Goal: Task Accomplishment & Management: Manage account settings

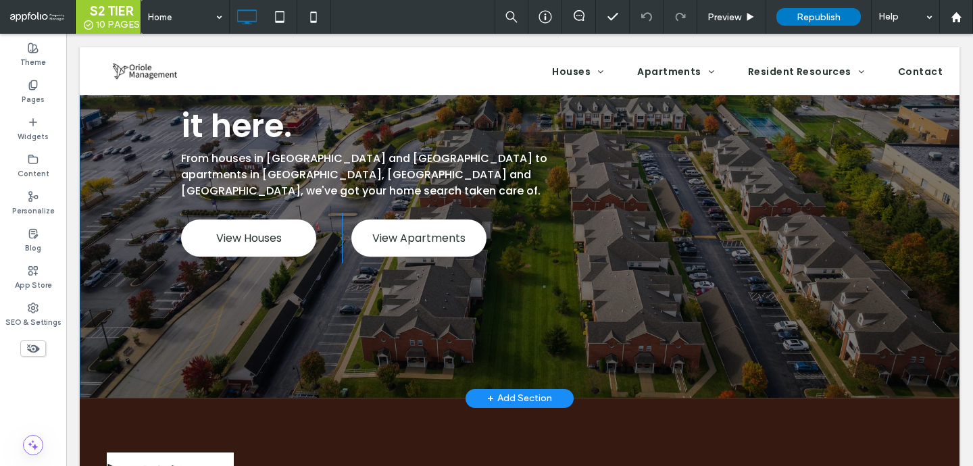
scroll to position [253, 0]
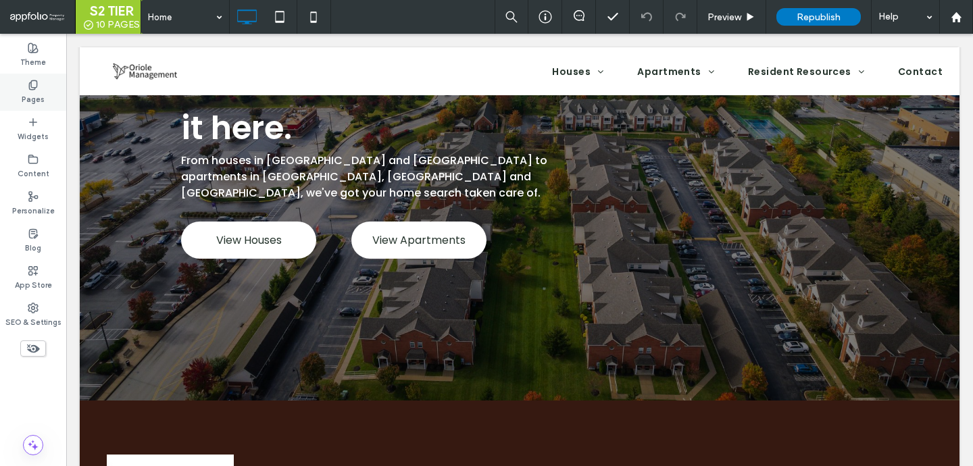
click at [47, 97] on div "Pages" at bounding box center [33, 92] width 66 height 37
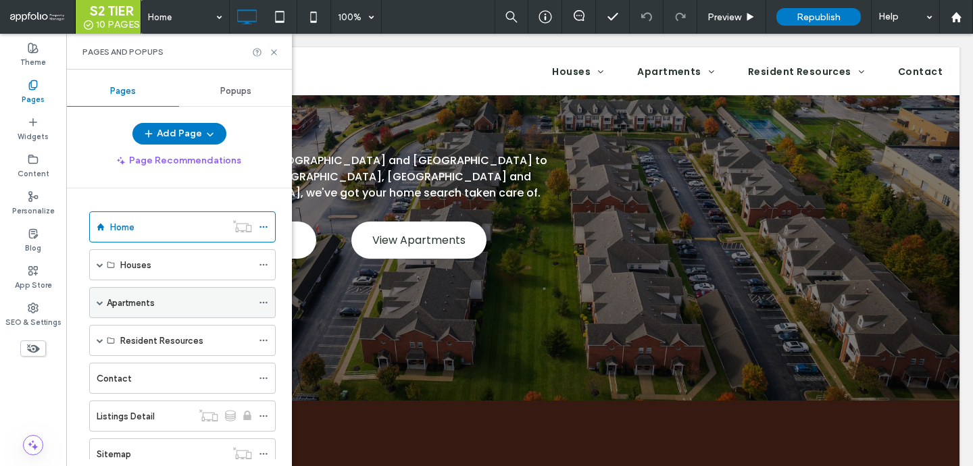
click at [101, 304] on span at bounding box center [100, 302] width 7 height 7
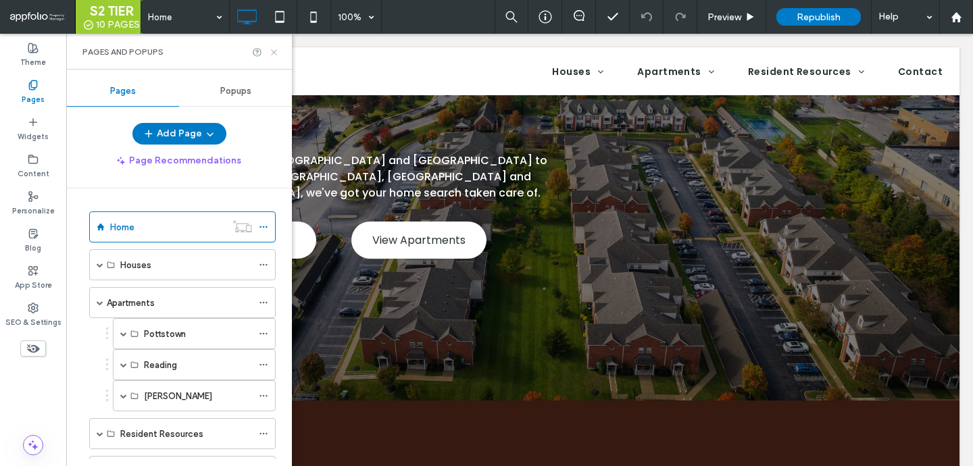
click at [274, 55] on icon at bounding box center [274, 52] width 10 height 10
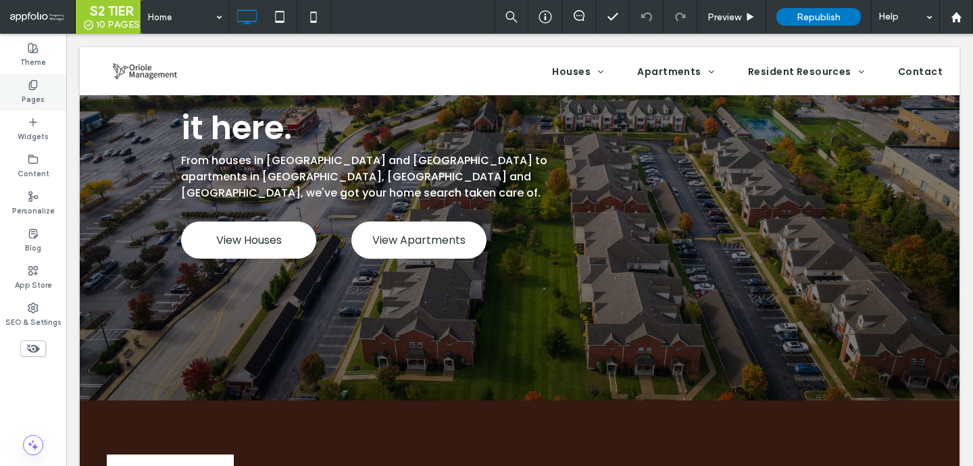
click at [30, 93] on label "Pages" at bounding box center [33, 98] width 23 height 15
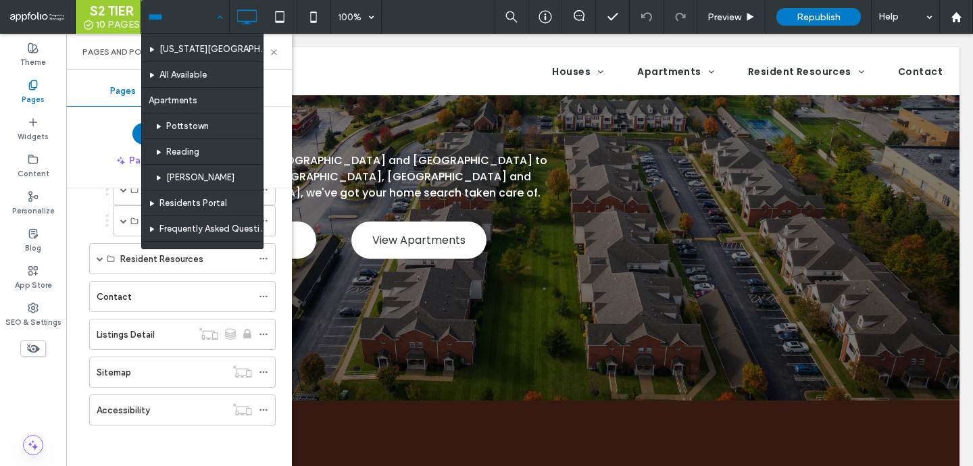
scroll to position [0, 0]
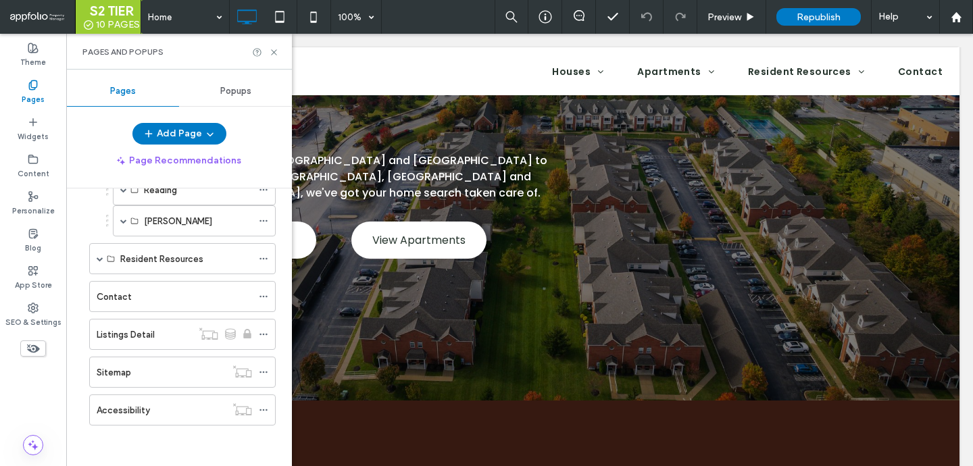
click at [78, 236] on div "Home Houses Montgomery County Delaware County All Available Apartments Pottstow…" at bounding box center [179, 323] width 226 height 271
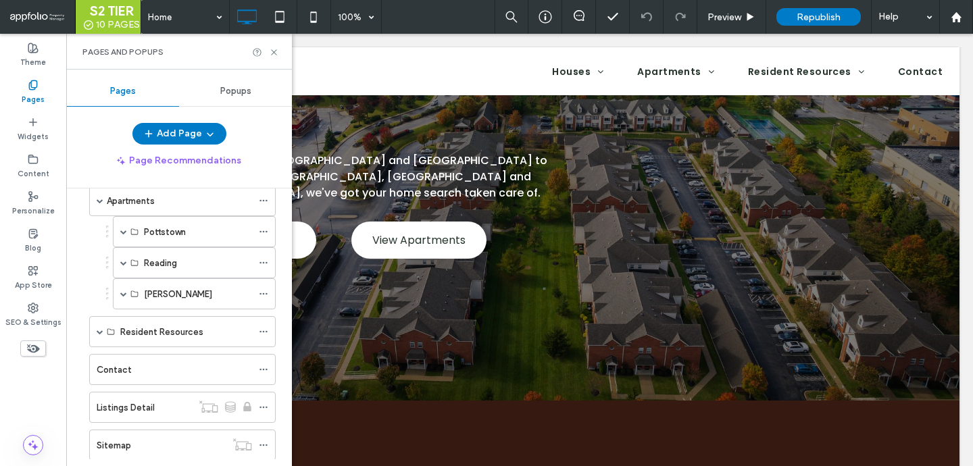
scroll to position [52, 0]
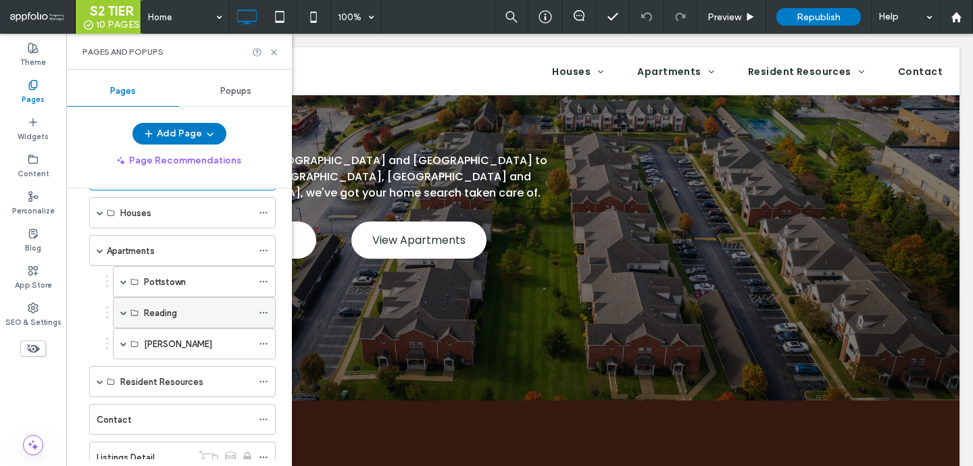
click at [124, 314] on span at bounding box center [123, 312] width 7 height 7
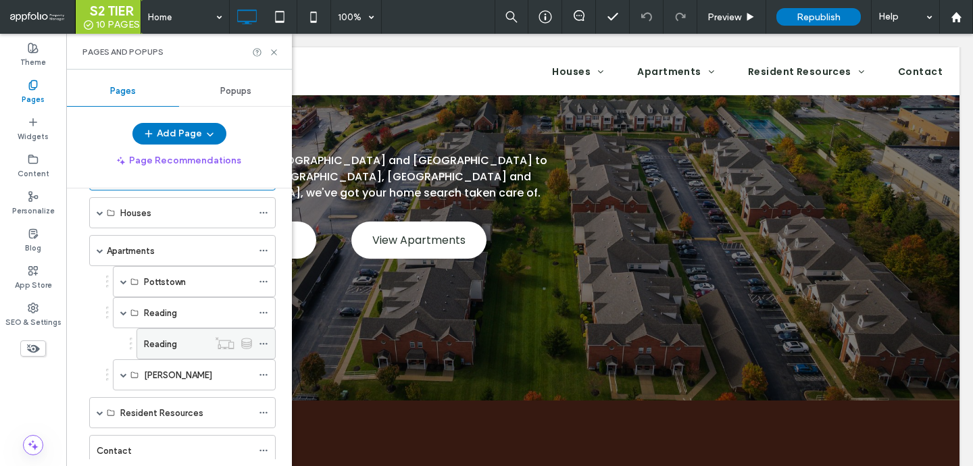
click at [171, 342] on label "Reading" at bounding box center [160, 344] width 33 height 24
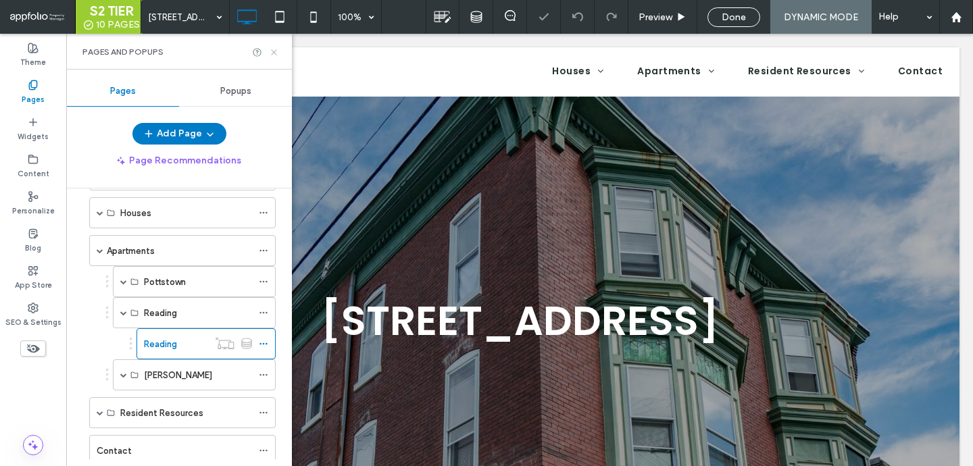
click at [270, 52] on icon at bounding box center [274, 52] width 10 height 10
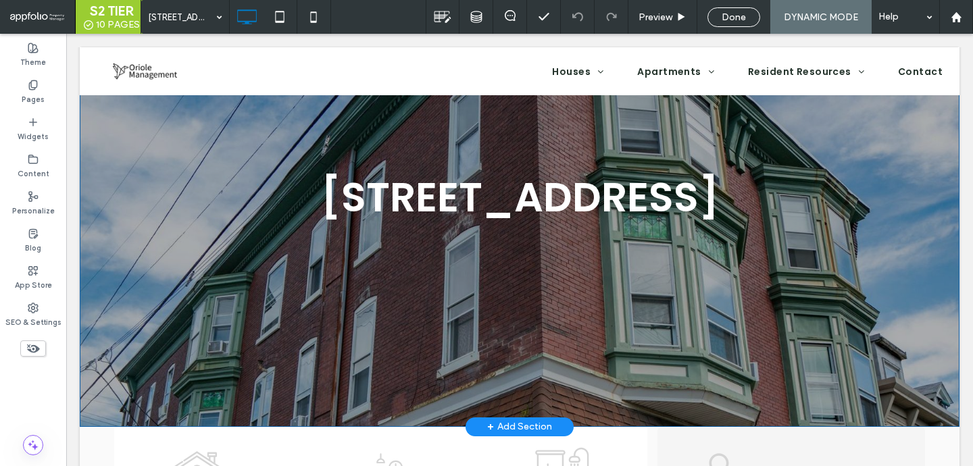
scroll to position [61, 0]
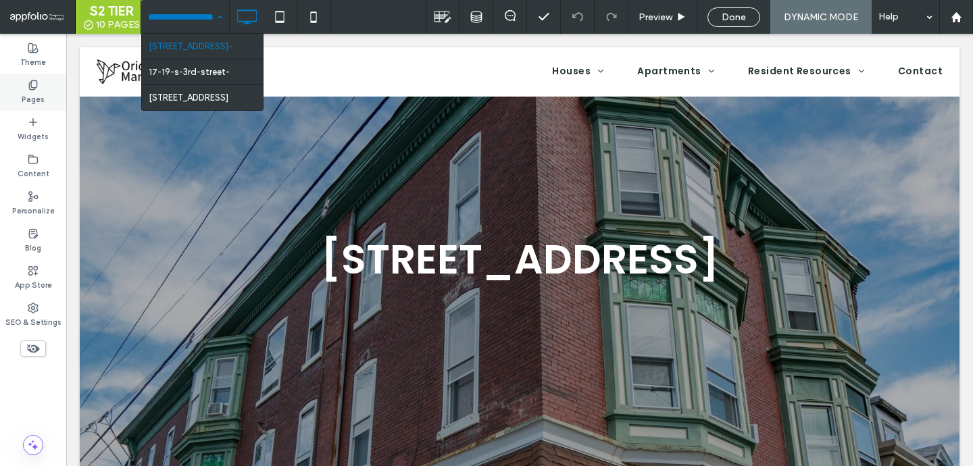
click at [44, 89] on div "Pages" at bounding box center [33, 92] width 66 height 37
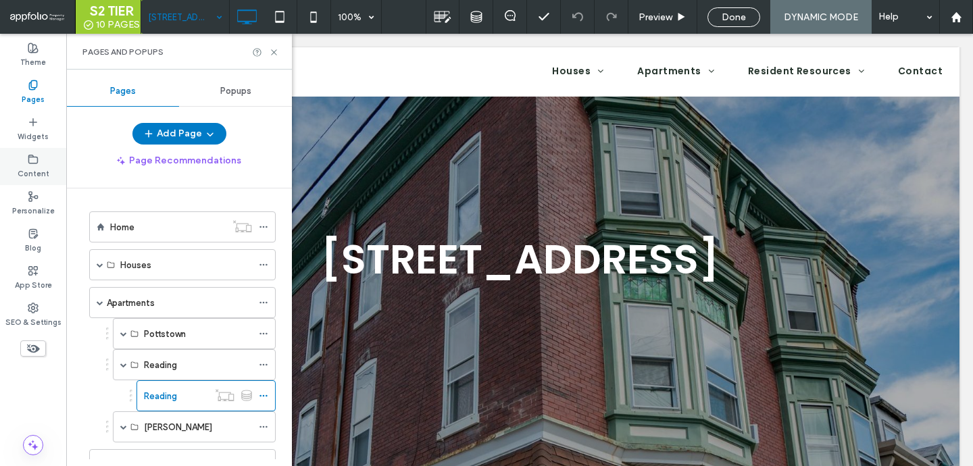
click at [42, 165] on label "Content" at bounding box center [34, 172] width 32 height 15
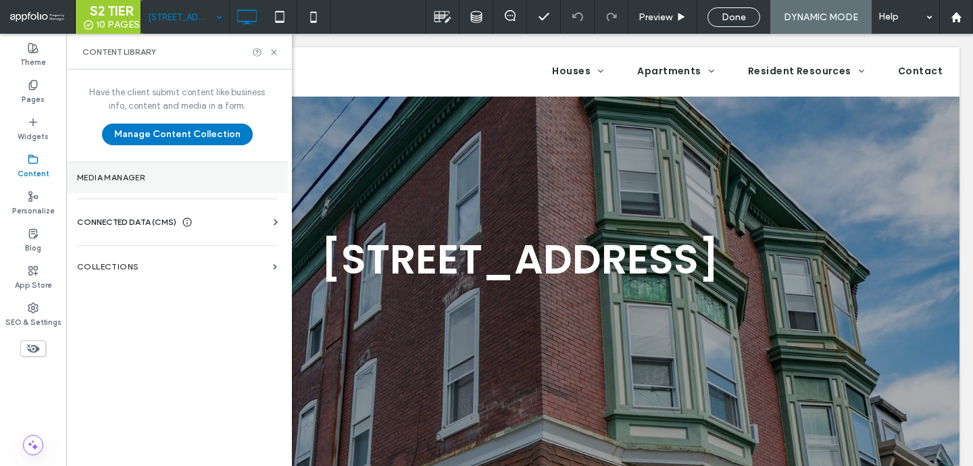
click at [149, 186] on section "Media Manager" at bounding box center [177, 177] width 222 height 31
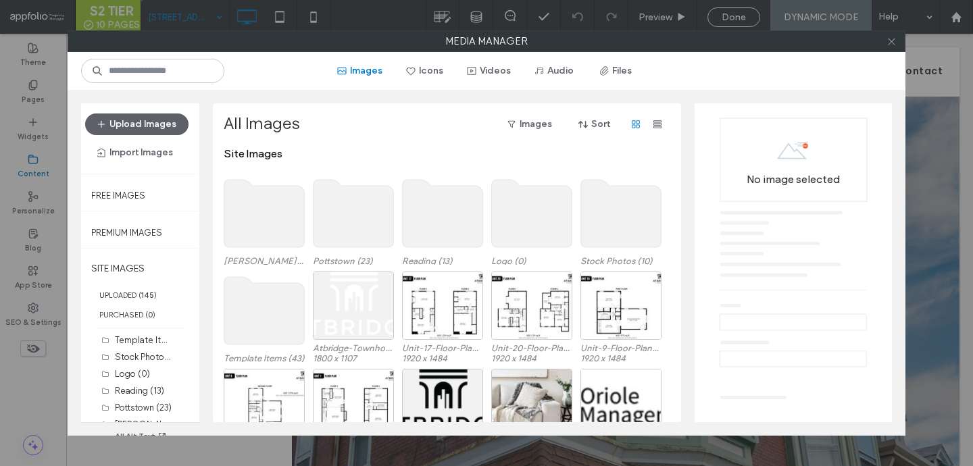
drag, startPoint x: 893, startPoint y: 43, endPoint x: 766, endPoint y: 9, distance: 131.4
click at [893, 43] on use at bounding box center [891, 41] width 7 height 7
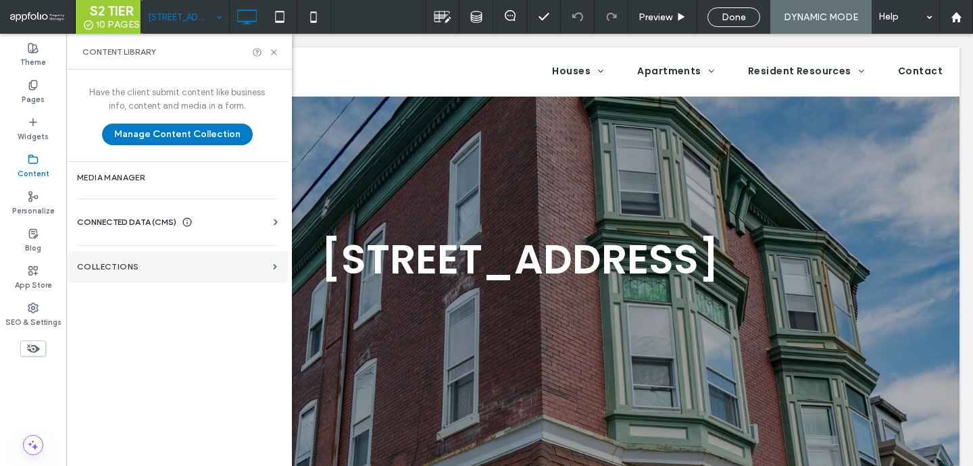
click at [136, 274] on section "Collections" at bounding box center [177, 266] width 222 height 31
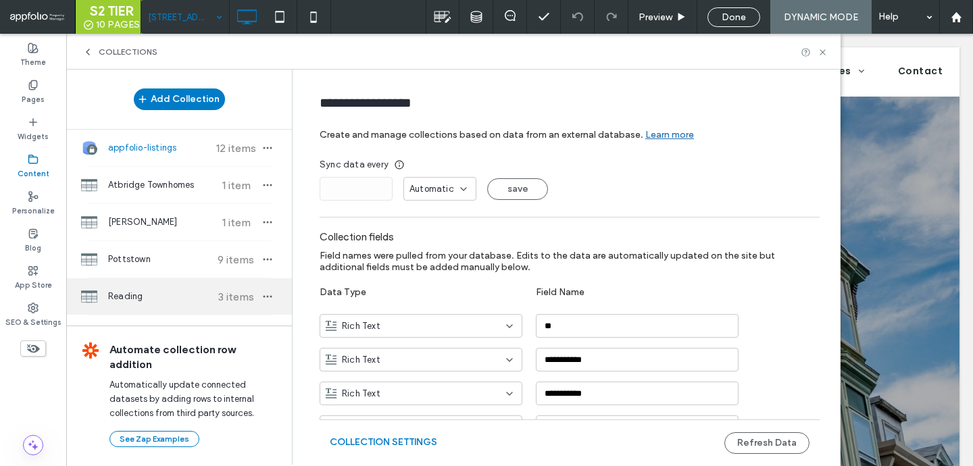
click at [146, 290] on span "Reading" at bounding box center [158, 297] width 101 height 14
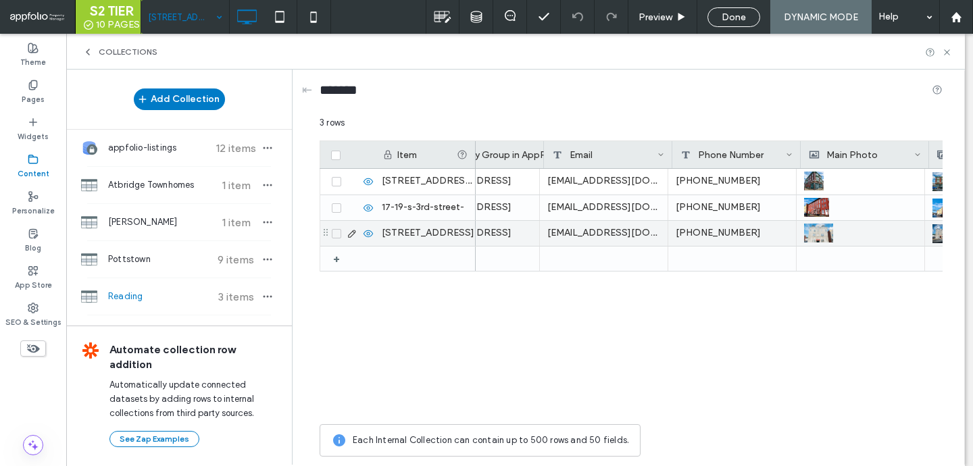
scroll to position [0, 1358]
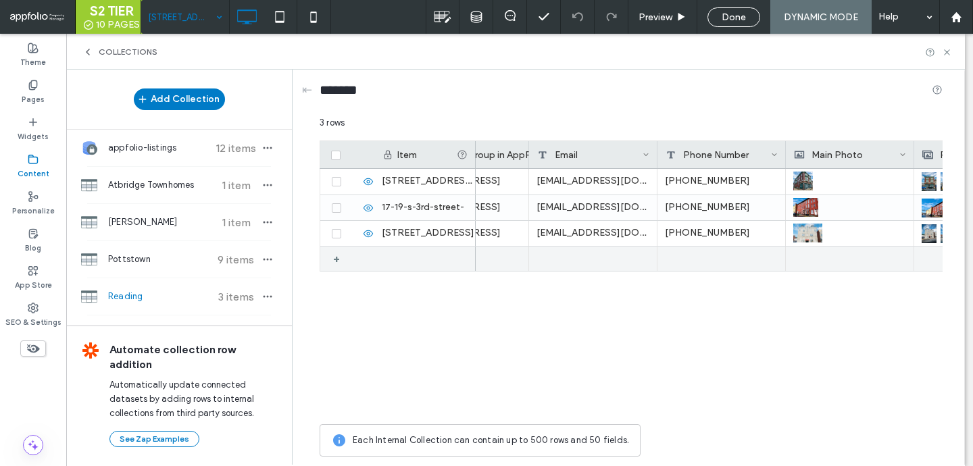
click at [336, 259] on div "+" at bounding box center [341, 259] width 17 height 24
click at [397, 259] on div "1" at bounding box center [424, 259] width 101 height 25
click at [397, 259] on input "*" at bounding box center [425, 259] width 100 height 24
click at [45, 89] on div "Pages" at bounding box center [33, 92] width 66 height 37
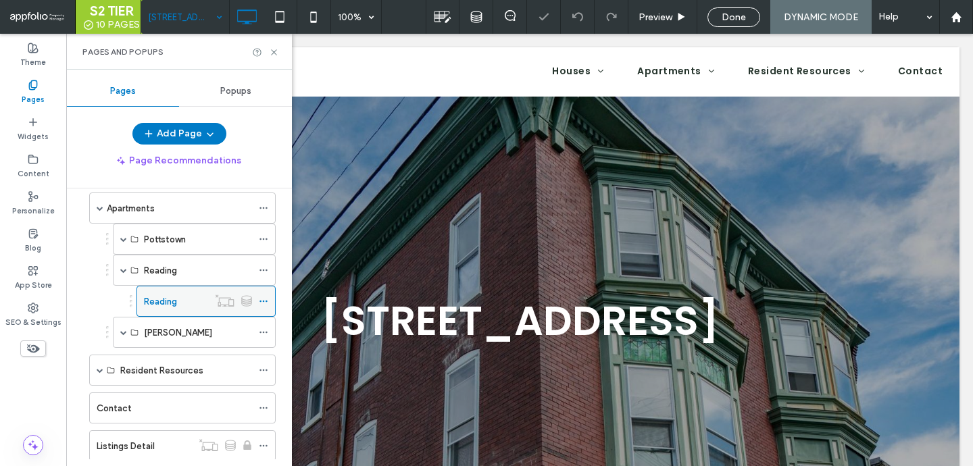
scroll to position [0, 0]
click at [261, 298] on icon at bounding box center [263, 301] width 9 height 9
click at [35, 176] on label "Content" at bounding box center [34, 172] width 32 height 15
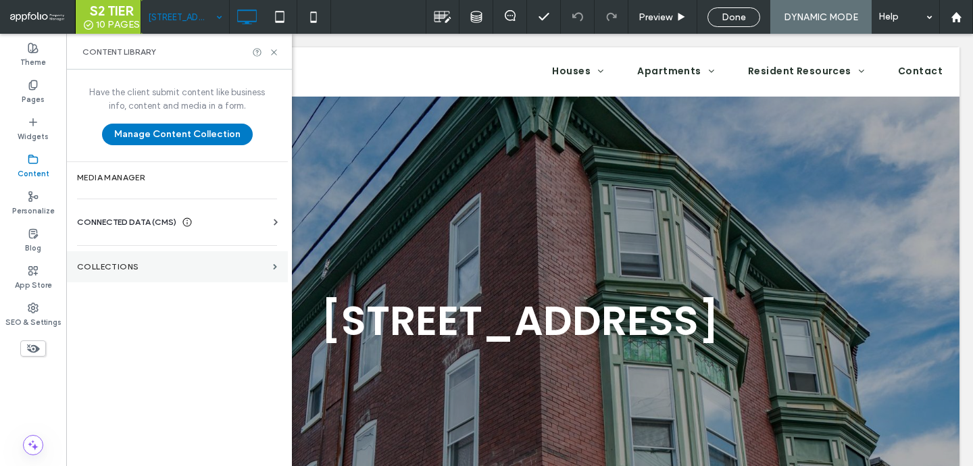
click at [134, 268] on label "Collections" at bounding box center [172, 266] width 190 height 9
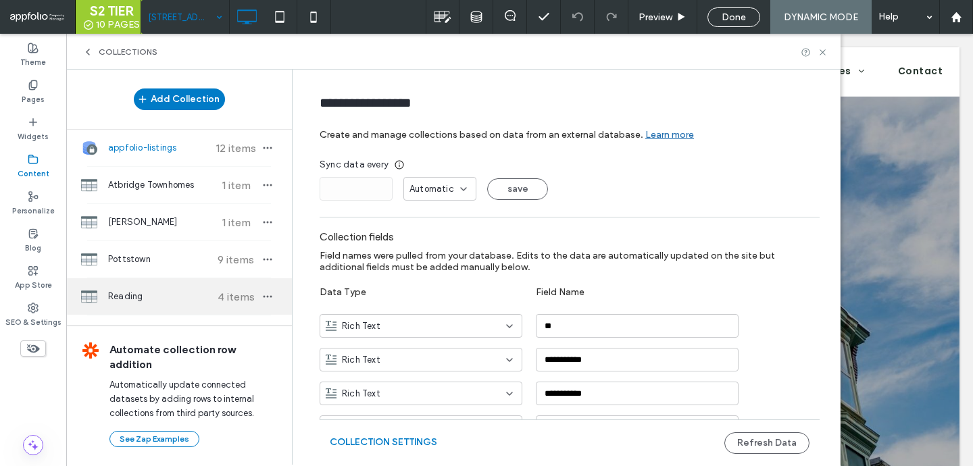
click at [149, 297] on span "Reading" at bounding box center [158, 297] width 101 height 14
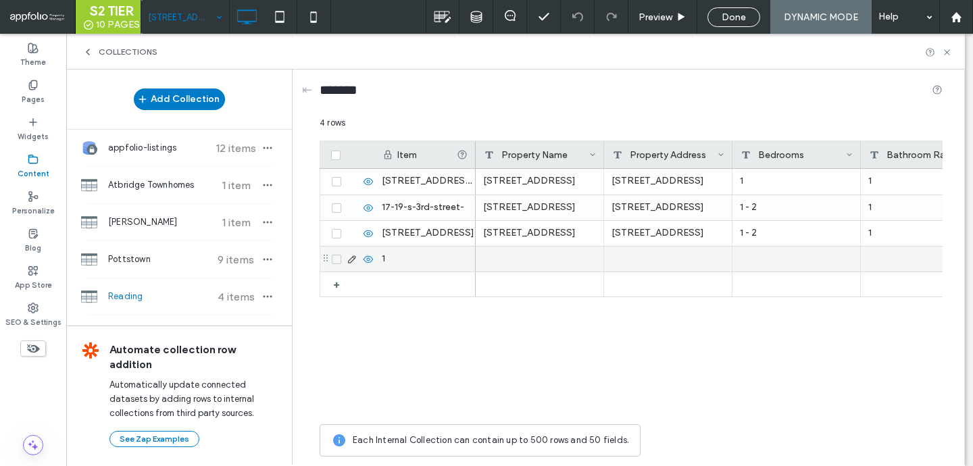
click at [338, 258] on icon at bounding box center [336, 259] width 5 height 4
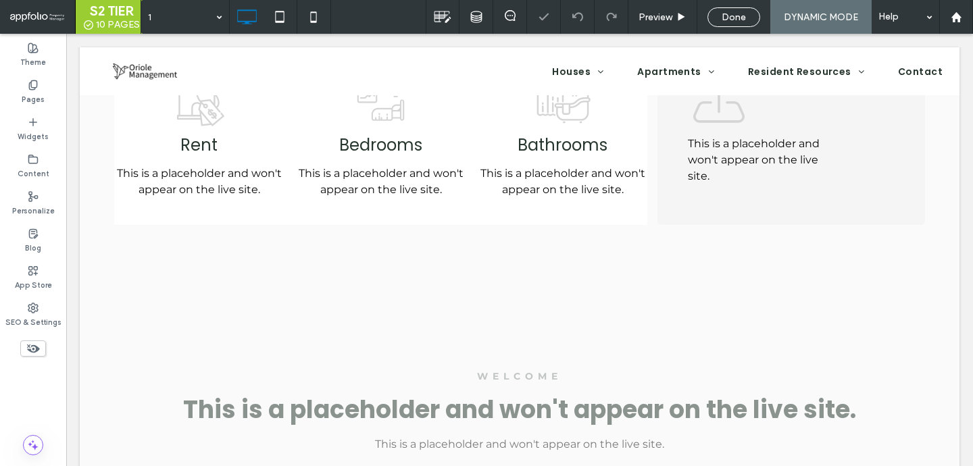
scroll to position [559, 0]
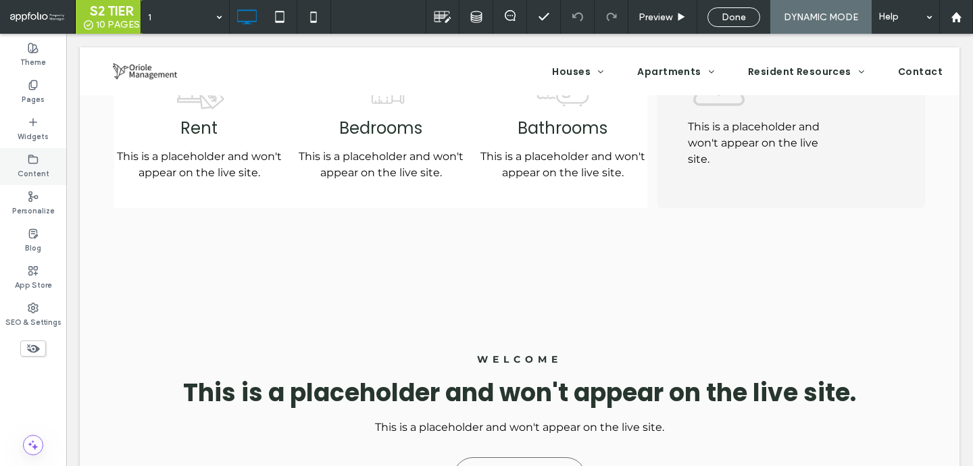
click at [35, 170] on label "Content" at bounding box center [34, 172] width 32 height 15
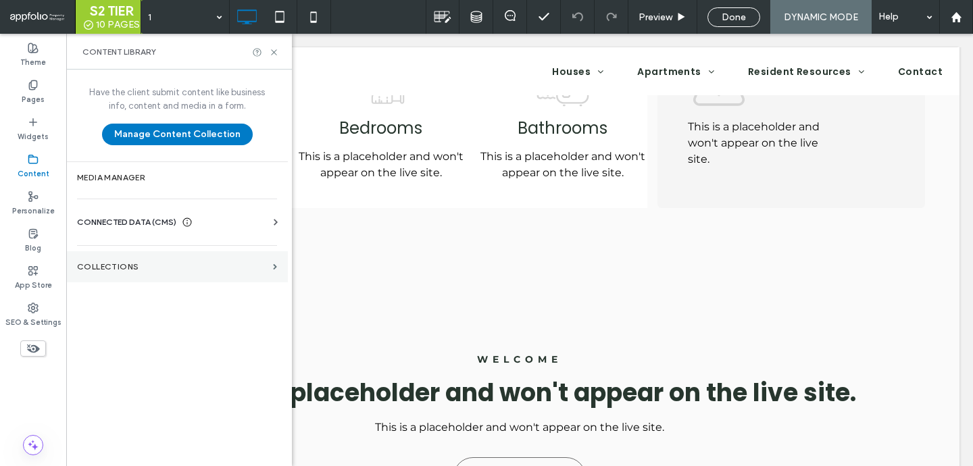
click at [128, 260] on section "Collections" at bounding box center [177, 266] width 222 height 31
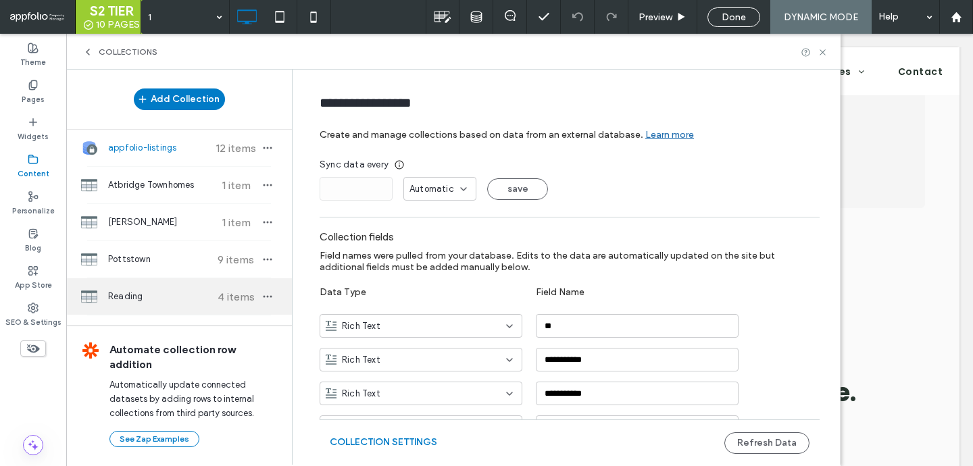
click at [152, 287] on div "Reading 4 items" at bounding box center [179, 296] width 226 height 36
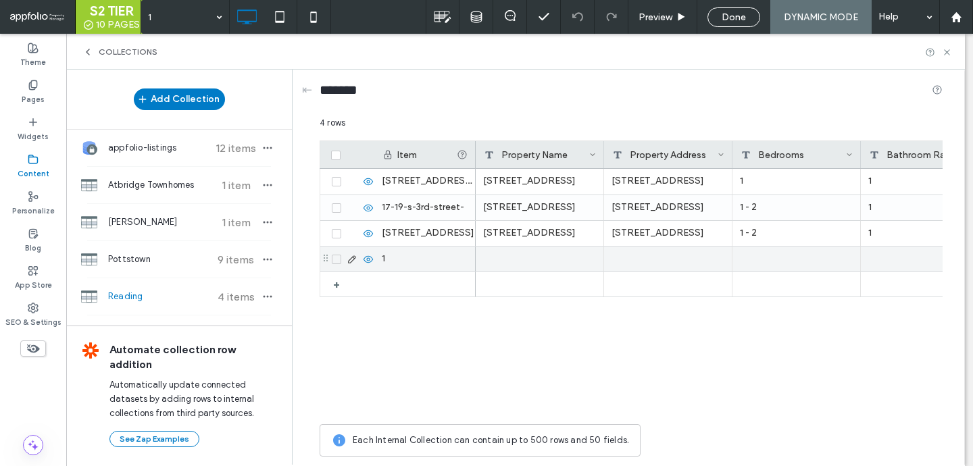
click at [334, 263] on span at bounding box center [336, 259] width 9 height 9
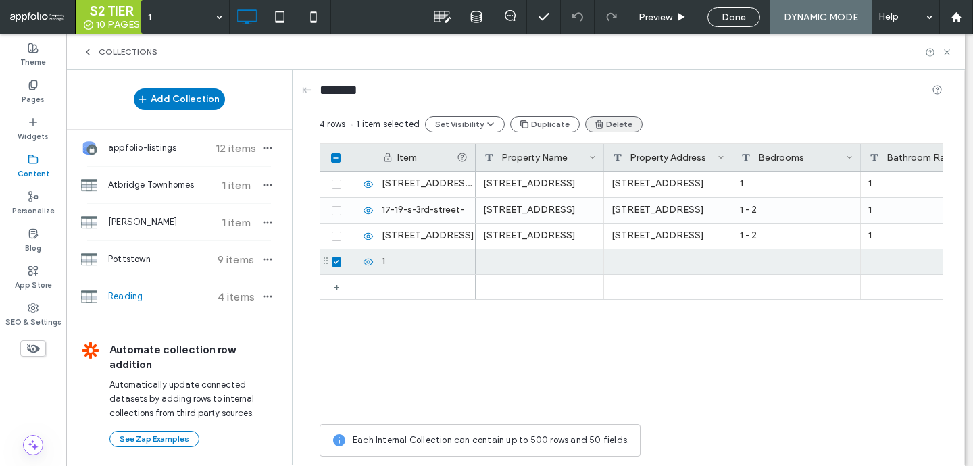
click at [613, 125] on button "Delete" at bounding box center [613, 124] width 57 height 16
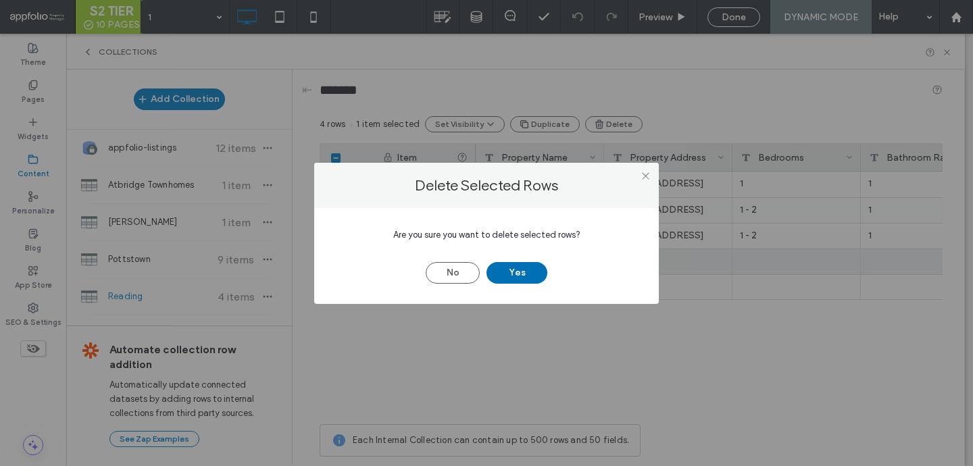
click at [507, 269] on button "Yes" at bounding box center [516, 273] width 61 height 22
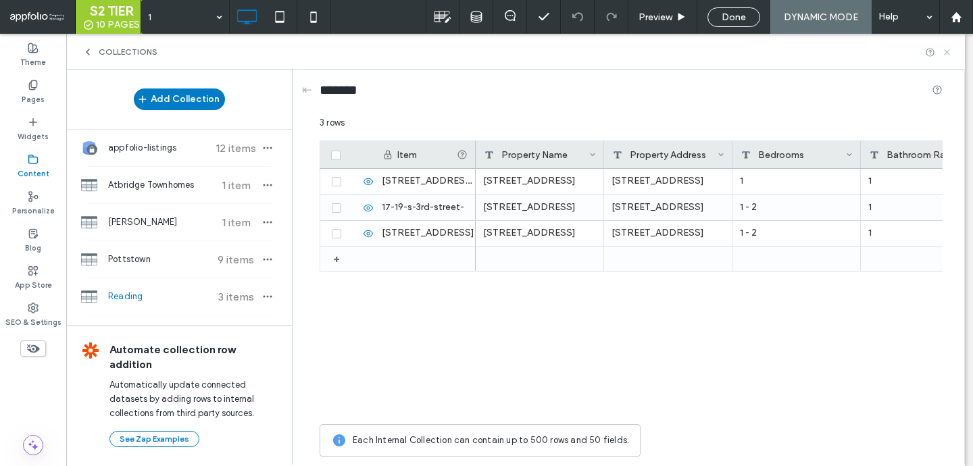
click at [950, 53] on icon at bounding box center [947, 52] width 10 height 10
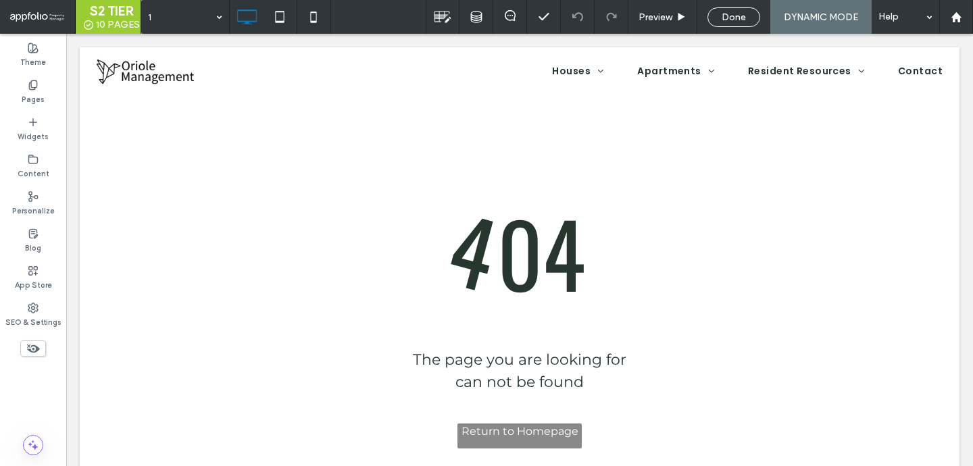
scroll to position [0, 0]
click at [672, 15] on div "Preview" at bounding box center [662, 16] width 68 height 11
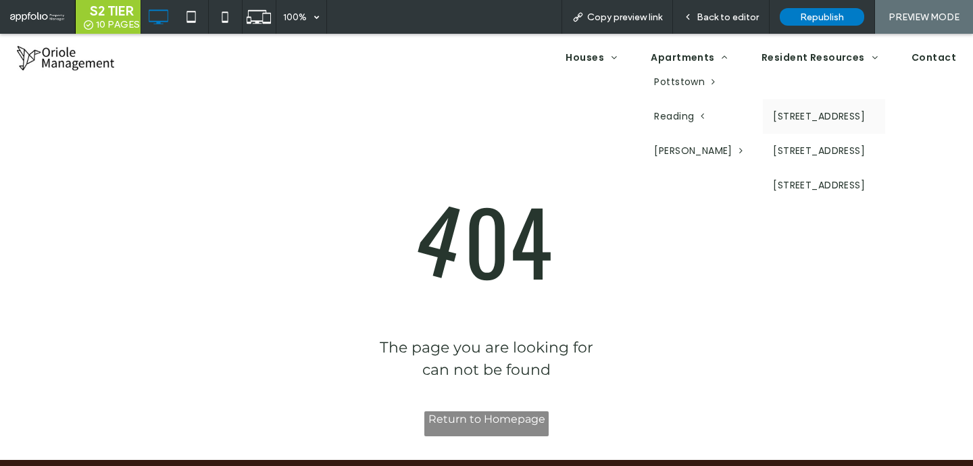
click at [768, 118] on link "1259 N. 10th Street" at bounding box center [824, 116] width 122 height 34
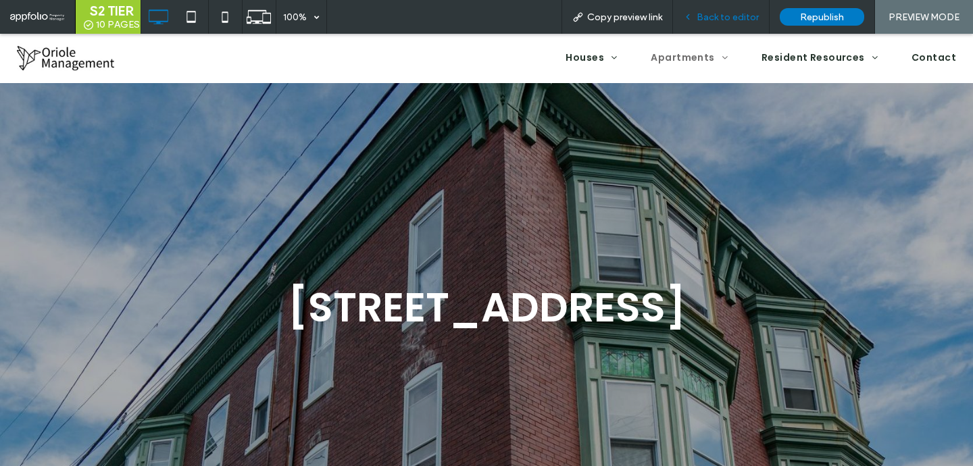
click at [742, 22] on span "Back to editor" at bounding box center [727, 16] width 62 height 11
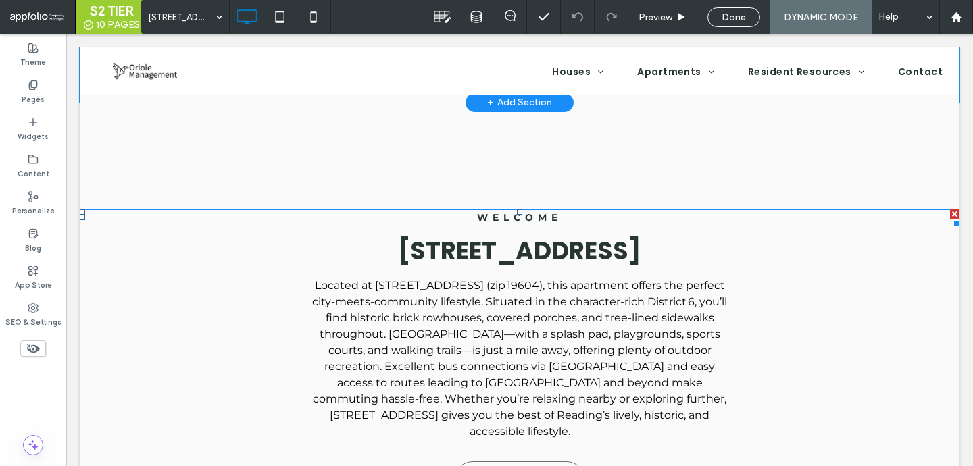
scroll to position [644, 0]
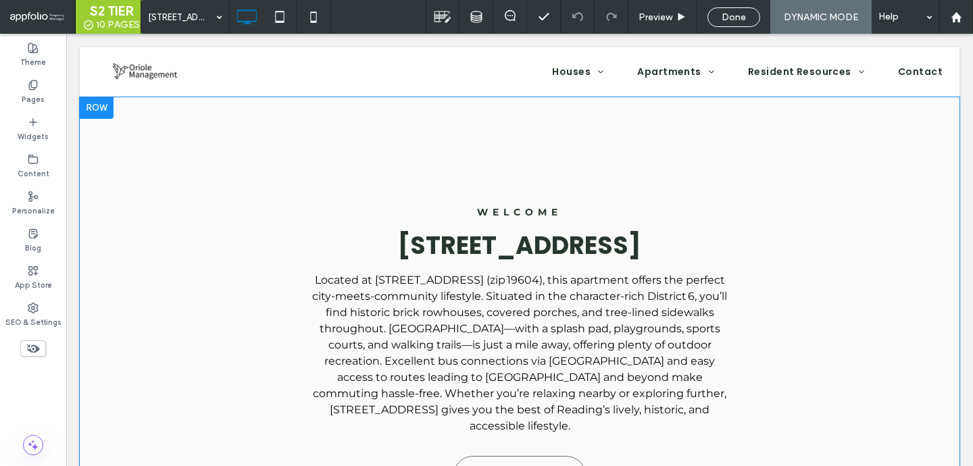
click at [97, 113] on div at bounding box center [97, 108] width 34 height 22
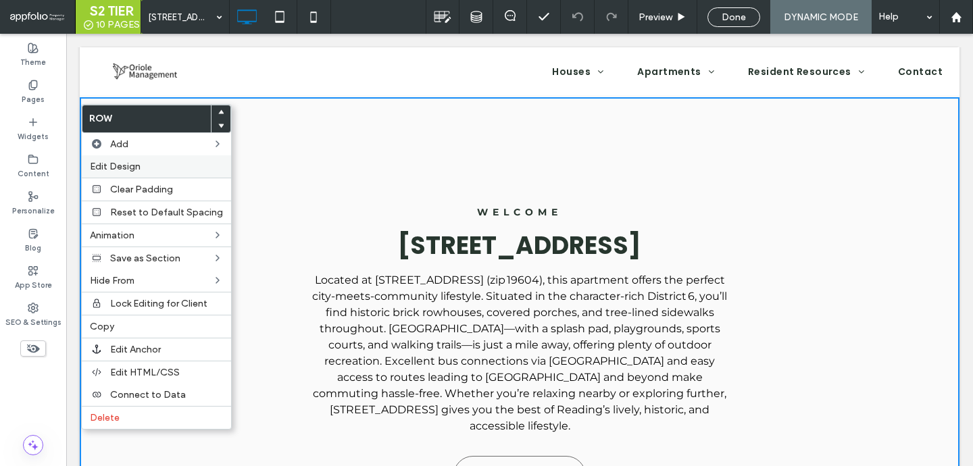
click at [126, 161] on span "Edit Design" at bounding box center [115, 166] width 51 height 11
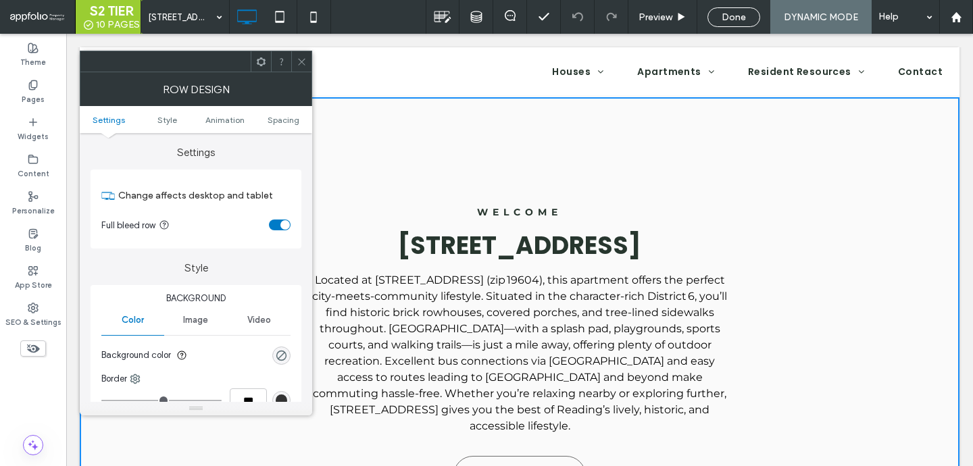
click at [288, 361] on div "rgba(0, 0, 0, 0)" at bounding box center [281, 356] width 18 height 18
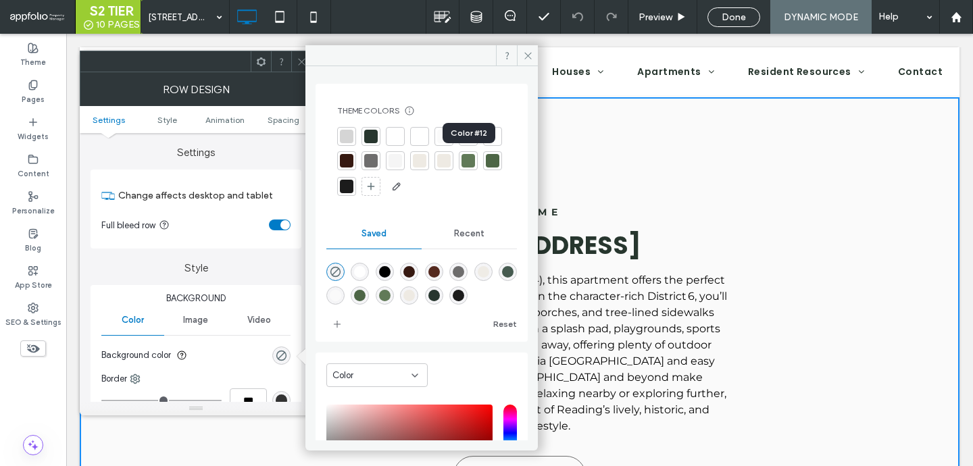
click at [451, 158] on div at bounding box center [444, 161] width 14 height 14
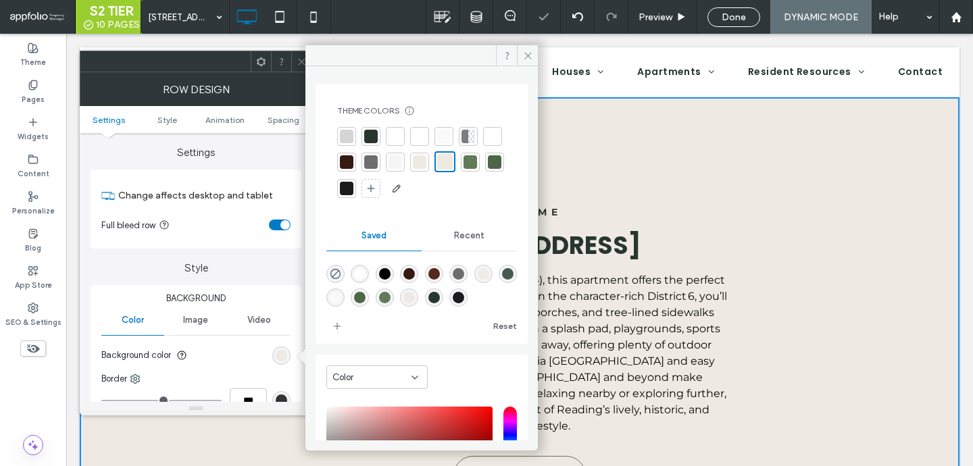
click at [299, 62] on icon at bounding box center [302, 62] width 10 height 10
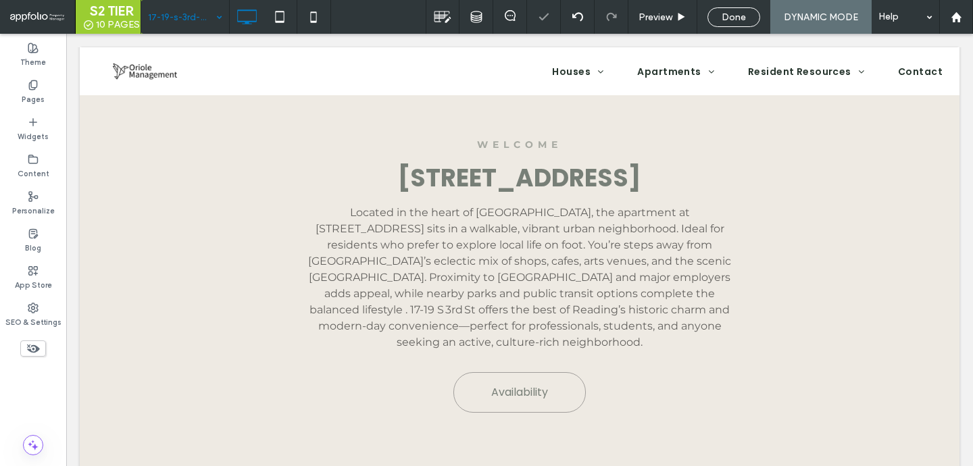
scroll to position [715, 0]
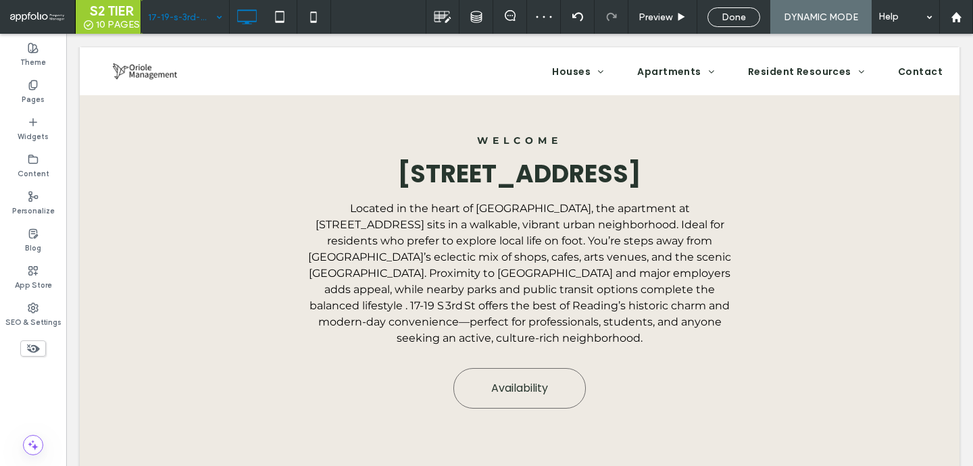
click at [174, 1] on input at bounding box center [182, 17] width 68 height 34
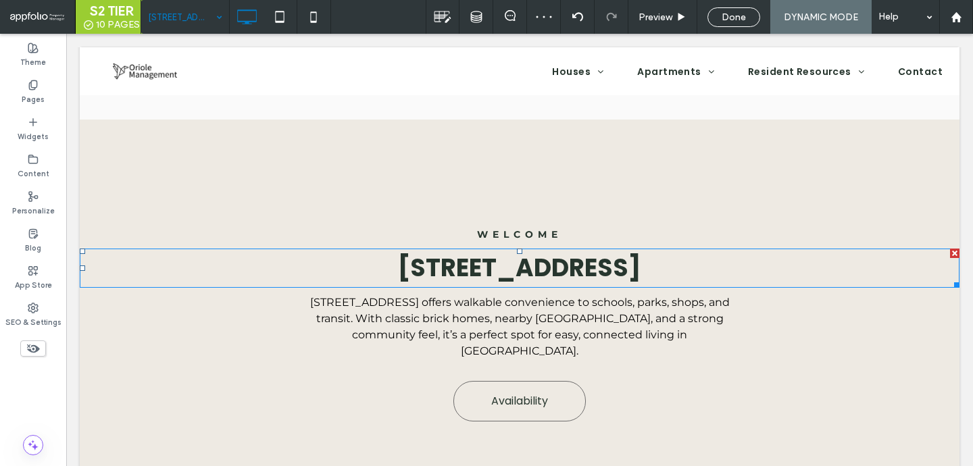
scroll to position [609, 0]
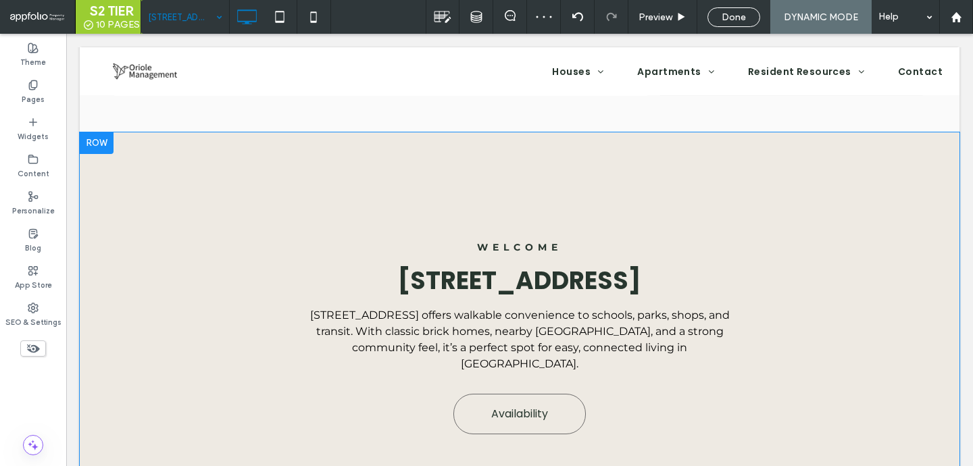
click at [112, 148] on div at bounding box center [97, 143] width 34 height 22
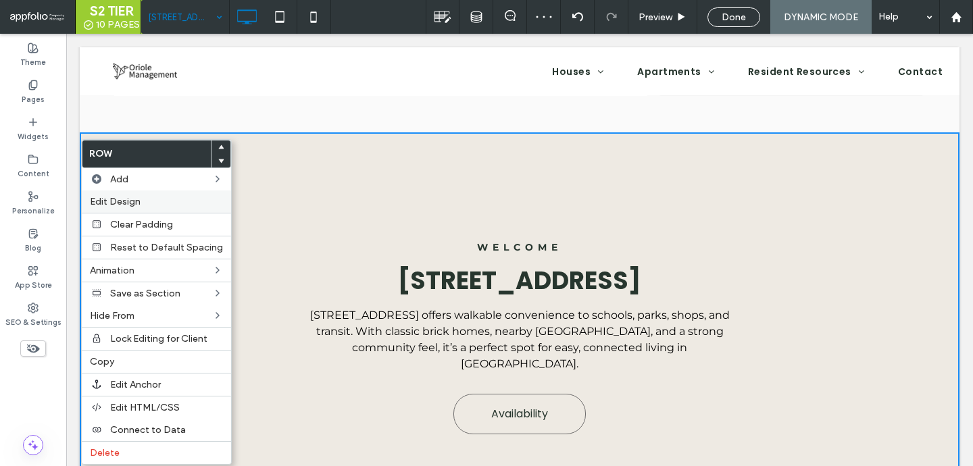
click at [124, 199] on span "Edit Design" at bounding box center [115, 201] width 51 height 11
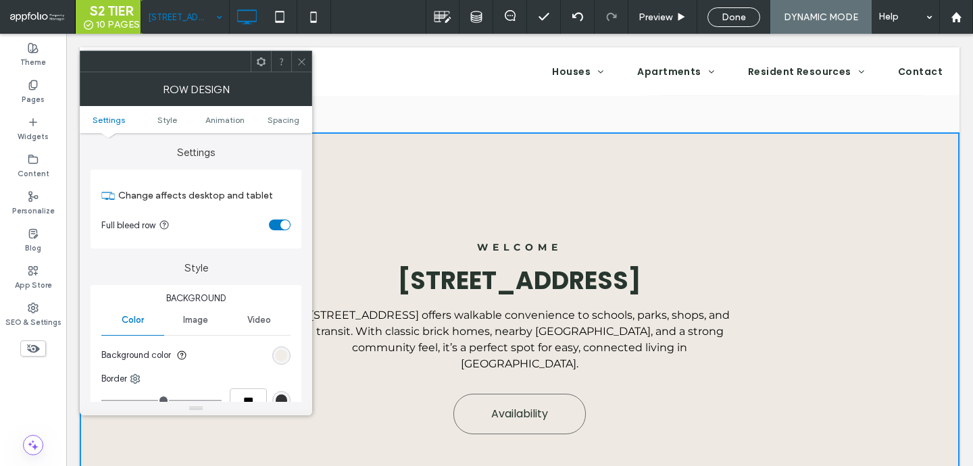
click at [286, 353] on div "rgb(238, 234, 227)" at bounding box center [281, 355] width 11 height 11
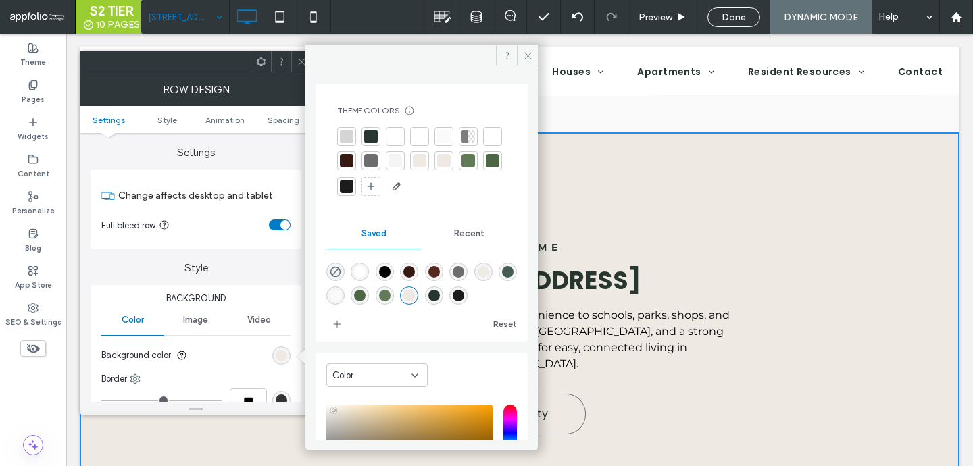
click at [337, 265] on div "rgba(0,0,0,0)" at bounding box center [335, 272] width 18 height 18
type input "*******"
type input "*"
type input "**"
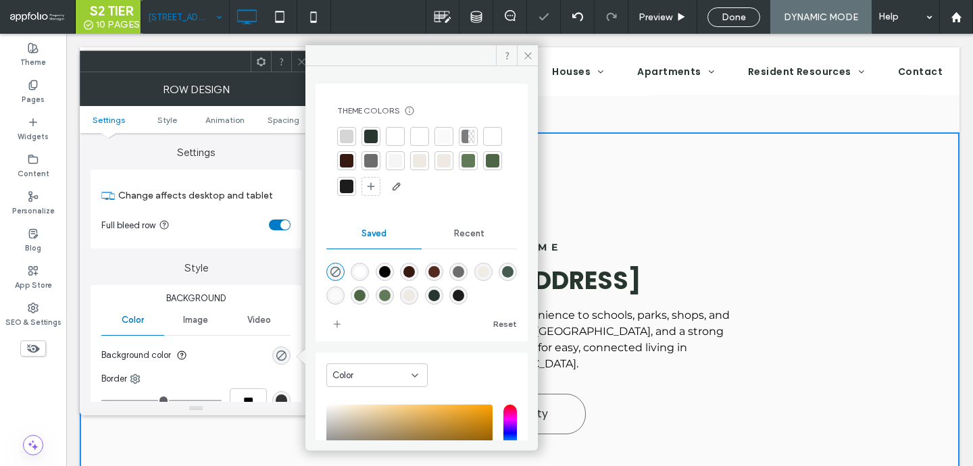
click at [300, 59] on icon at bounding box center [302, 62] width 10 height 10
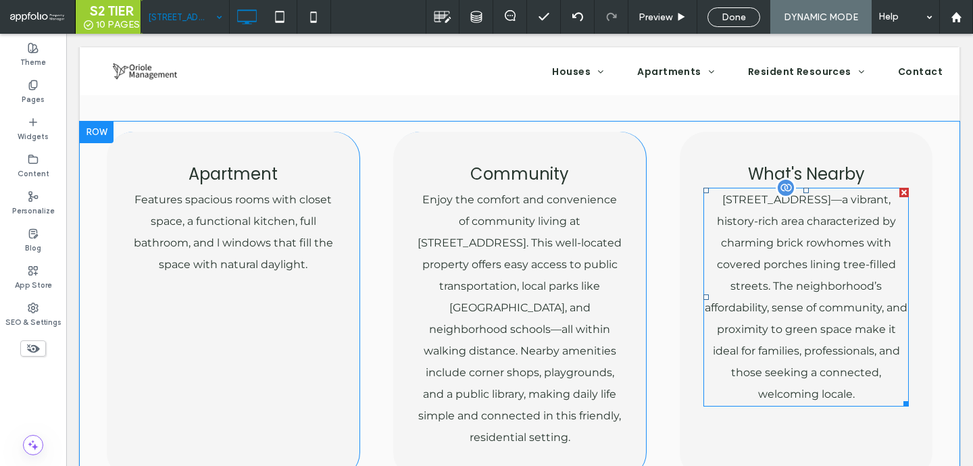
scroll to position [1019, 0]
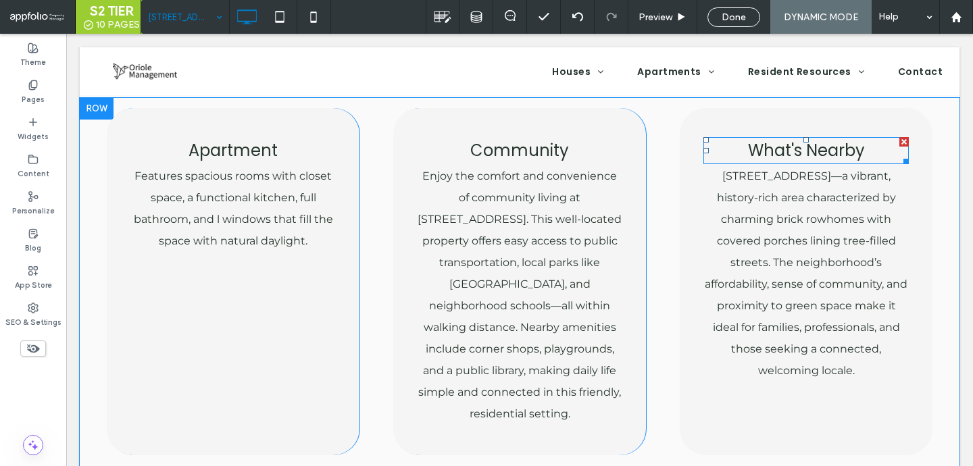
click at [775, 139] on span "What's Nearby" at bounding box center [806, 150] width 117 height 22
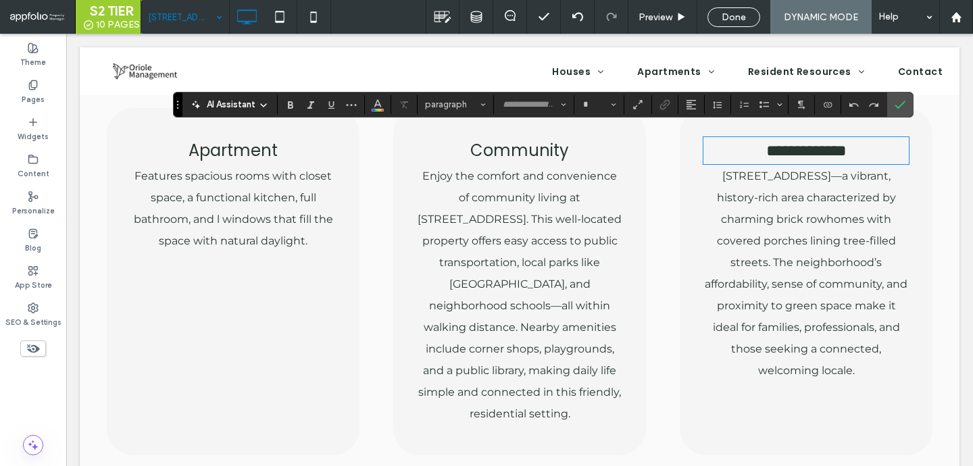
type input "*******"
type input "**"
click at [894, 111] on span "Confirm" at bounding box center [897, 105] width 6 height 24
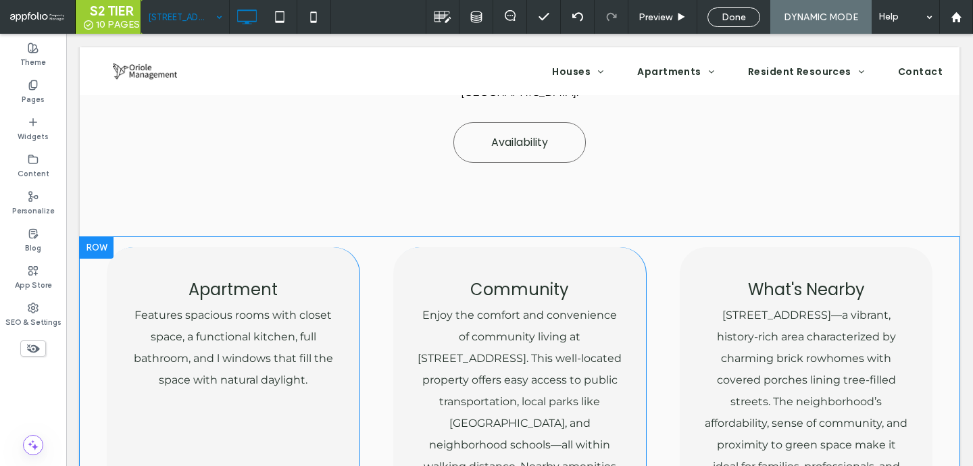
scroll to position [874, 0]
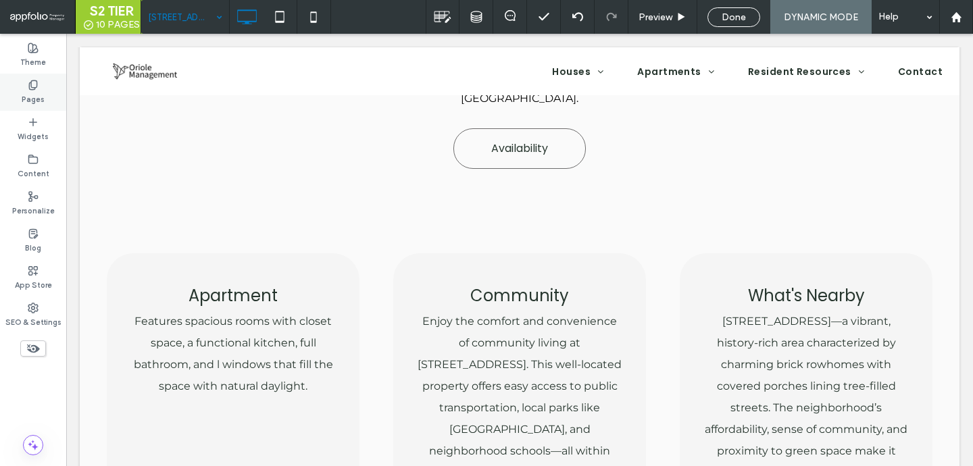
click at [43, 94] on label "Pages" at bounding box center [33, 98] width 23 height 15
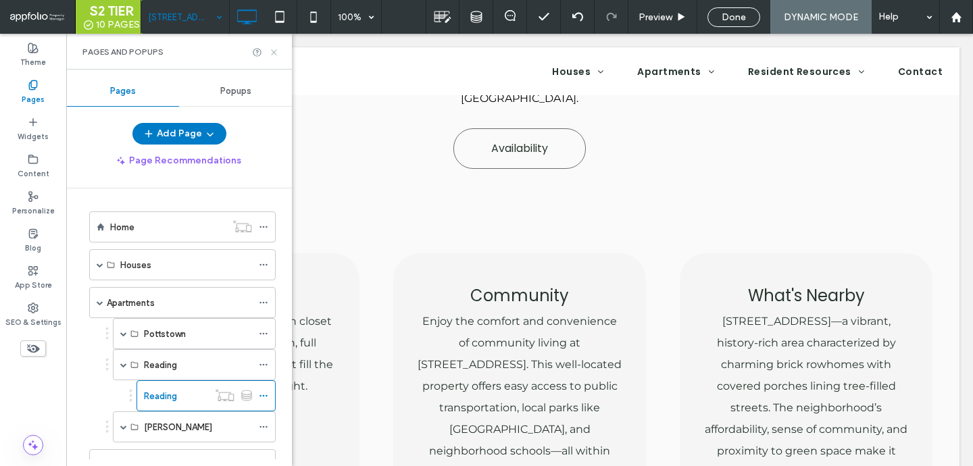
click at [276, 49] on icon at bounding box center [274, 52] width 10 height 10
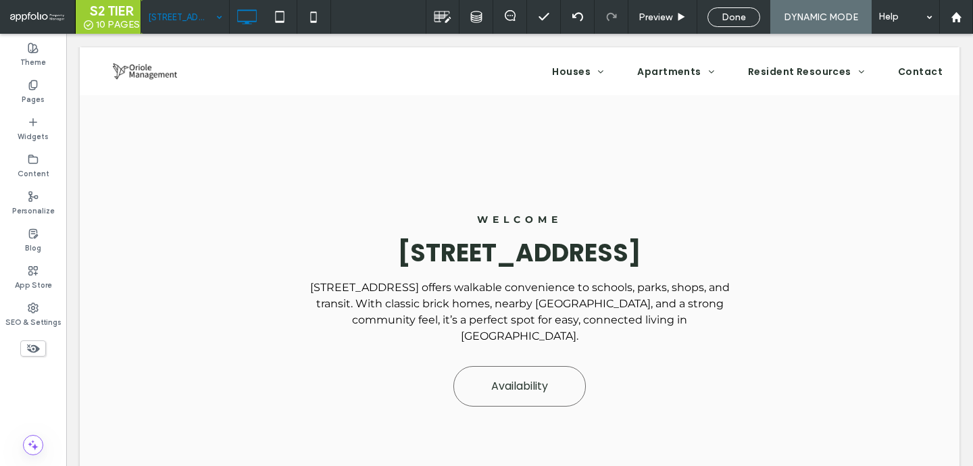
scroll to position [634, 0]
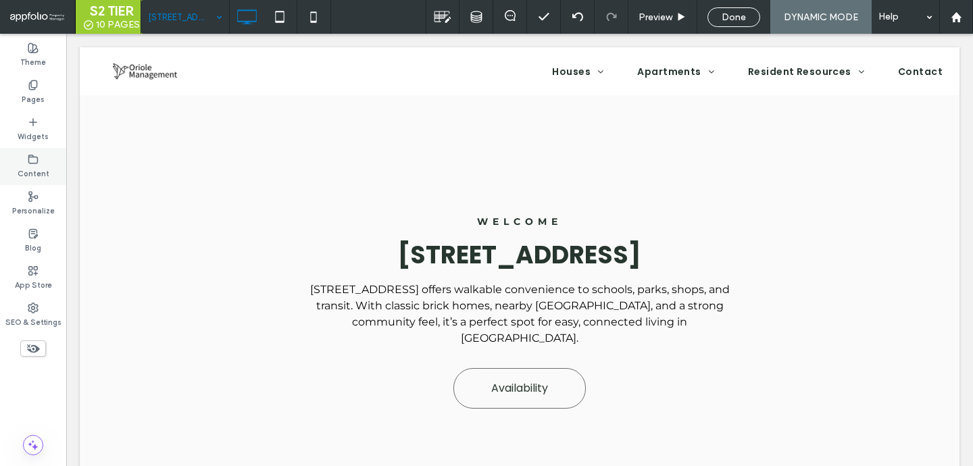
click at [47, 167] on label "Content" at bounding box center [34, 172] width 32 height 15
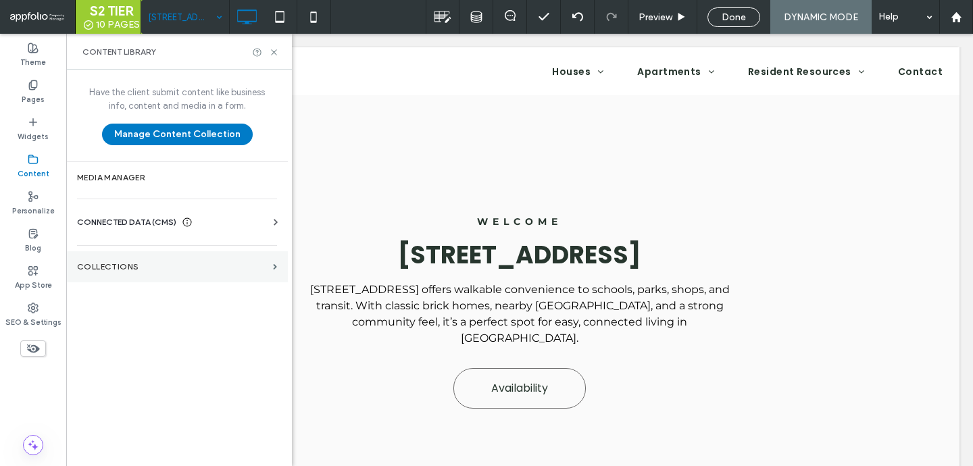
click at [118, 272] on section "Collections" at bounding box center [177, 266] width 222 height 31
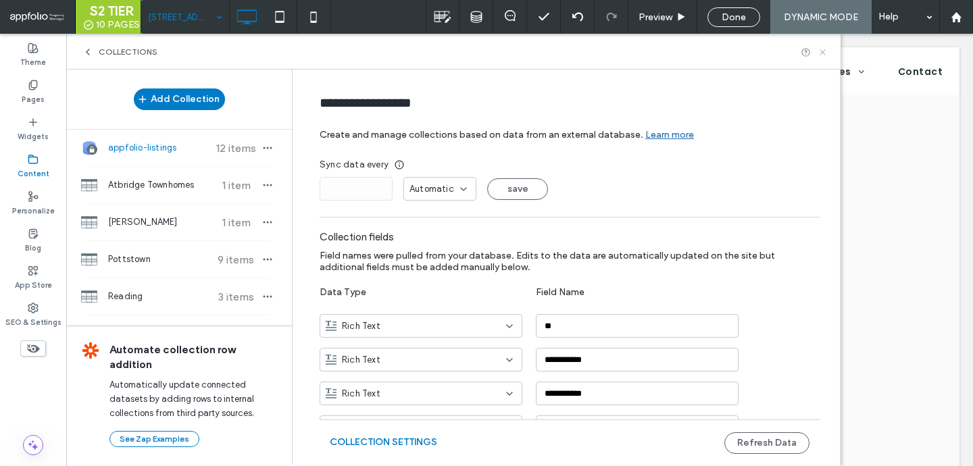
click at [823, 53] on icon at bounding box center [822, 52] width 10 height 10
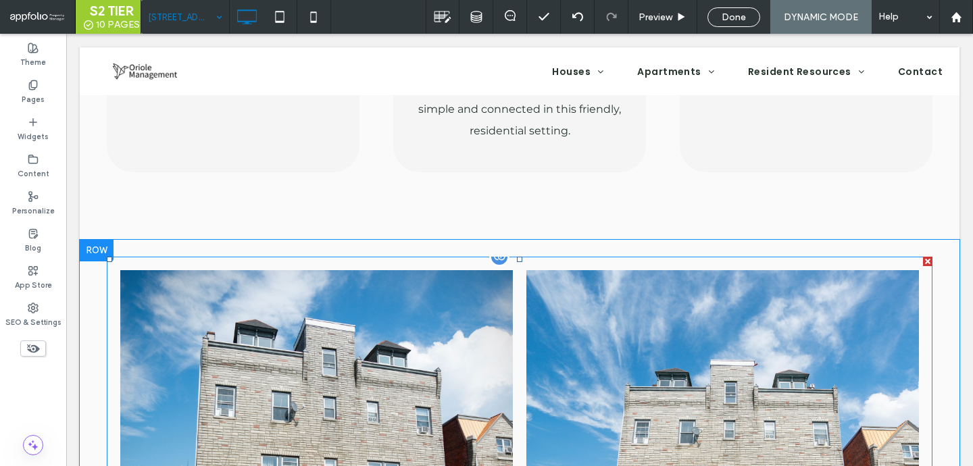
scroll to position [1157, 0]
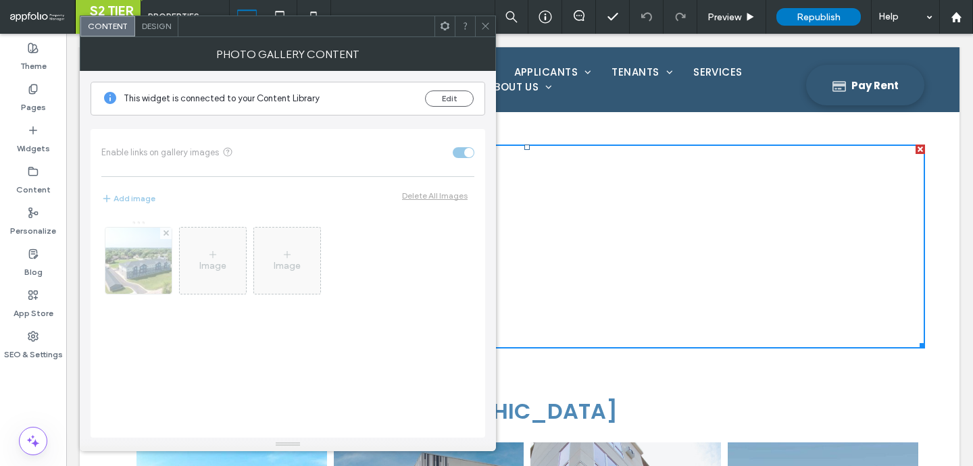
click at [489, 25] on icon at bounding box center [485, 26] width 10 height 10
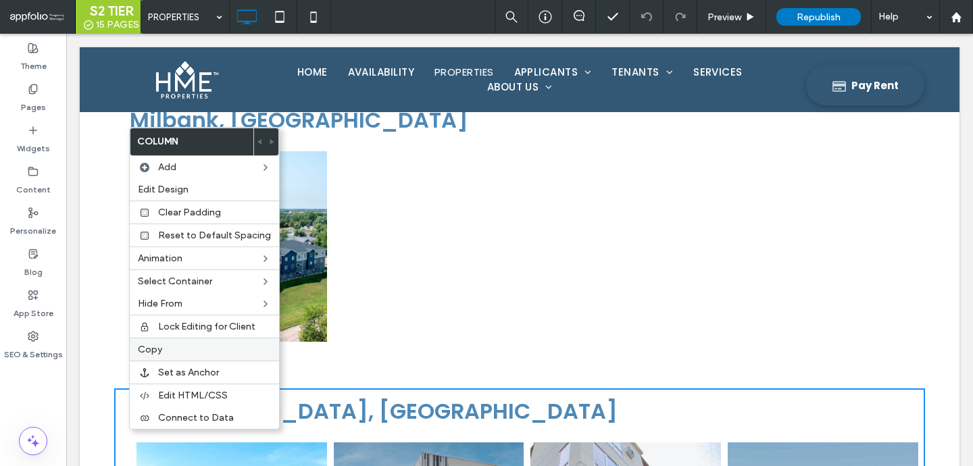
click at [158, 348] on span "Copy" at bounding box center [150, 349] width 24 height 11
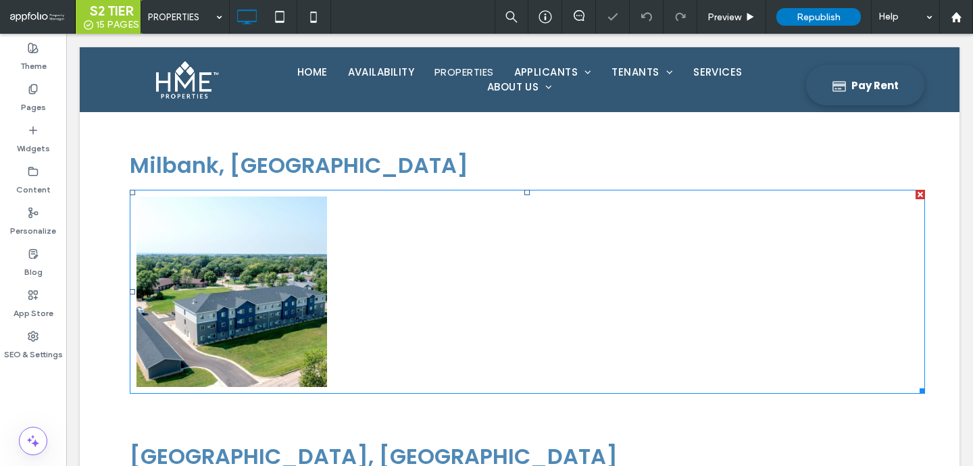
scroll to position [97, 0]
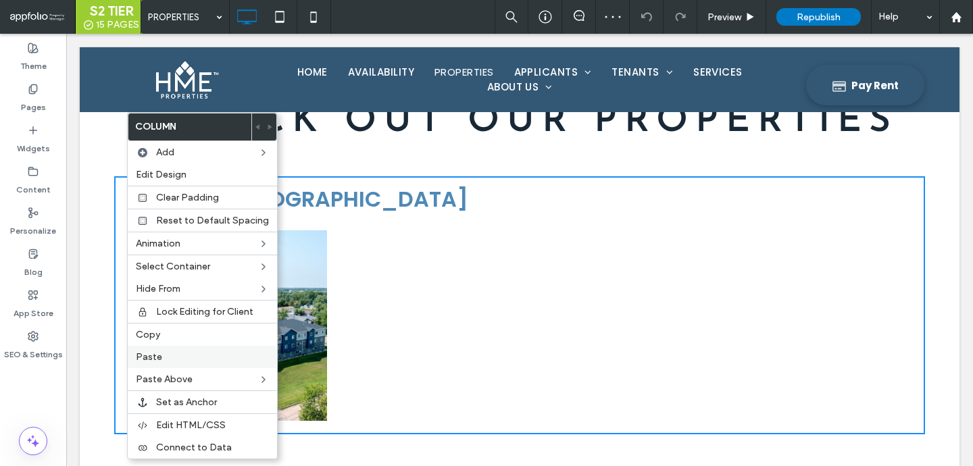
click at [154, 361] on span "Paste" at bounding box center [149, 356] width 26 height 11
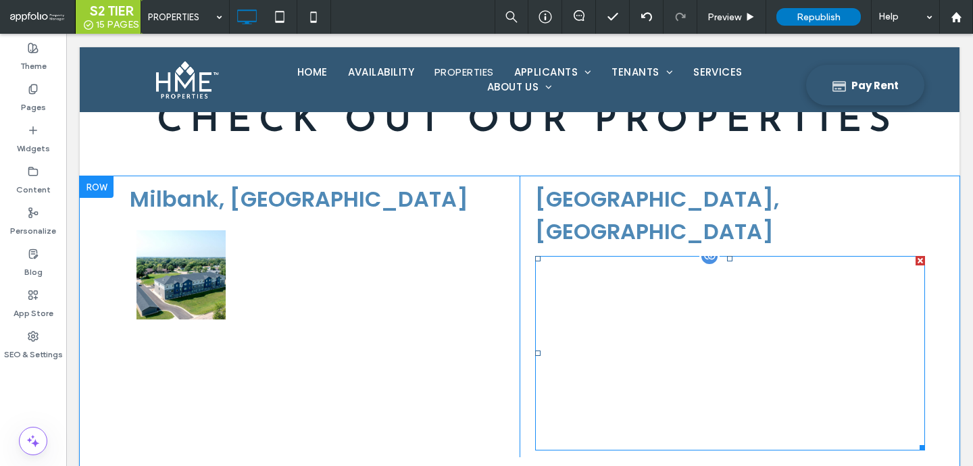
click at [599, 324] on div "ONE & TWO [GEOGRAPHIC_DATA] Button MARKETPLACE Button THE LOFTS Button Lofts at…" at bounding box center [730, 353] width 390 height 195
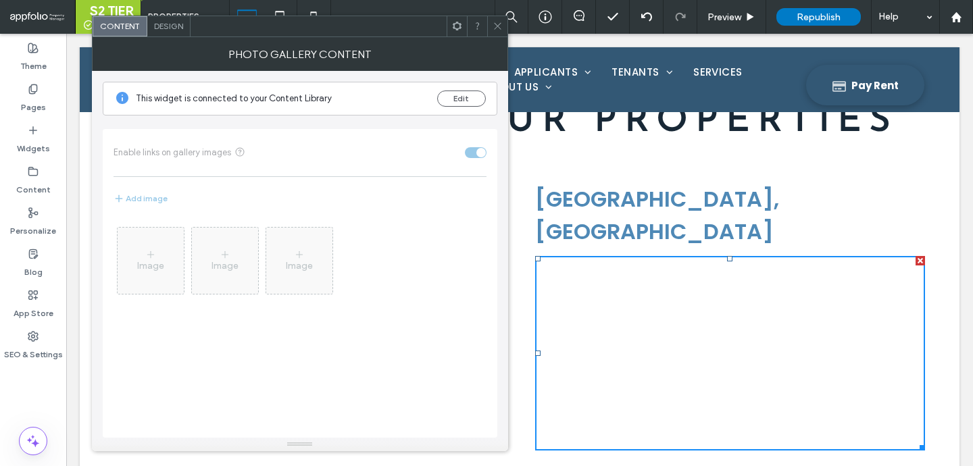
click at [500, 31] on span at bounding box center [497, 26] width 10 height 20
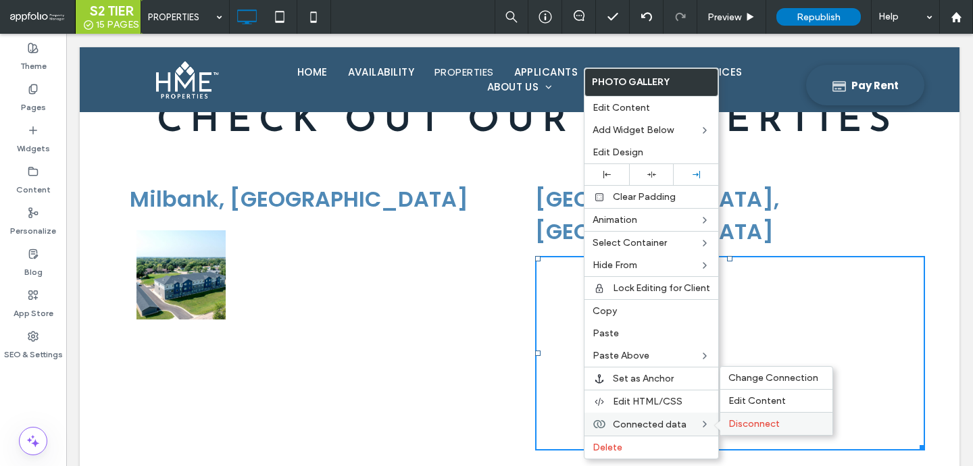
click at [742, 415] on div "Disconnect" at bounding box center [776, 423] width 112 height 23
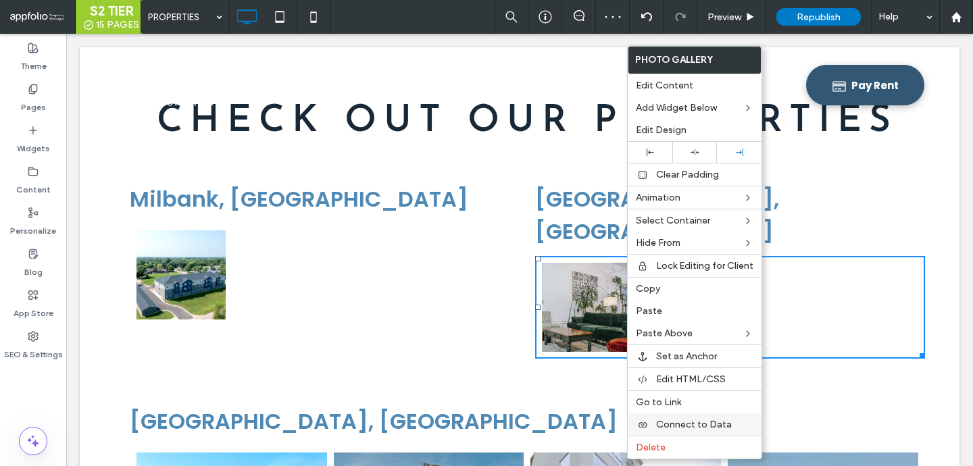
click at [675, 417] on div "Connect to Data" at bounding box center [695, 424] width 134 height 22
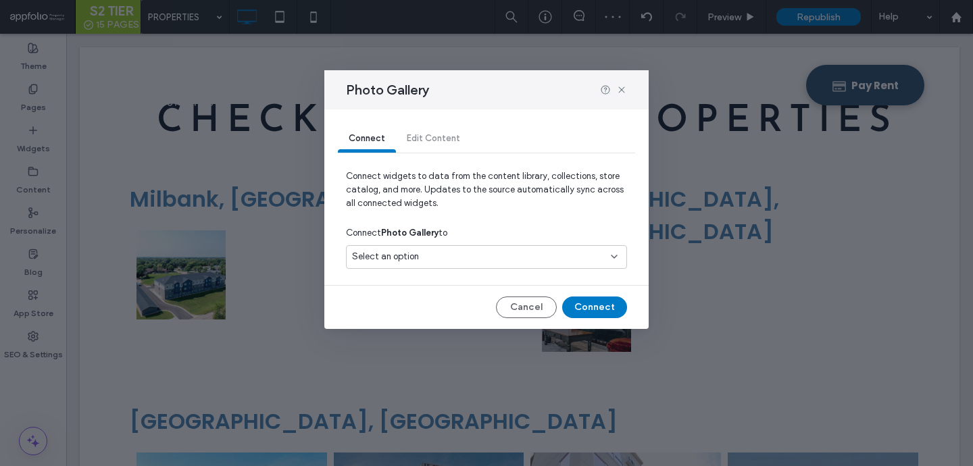
click at [463, 253] on div "Select an option" at bounding box center [478, 257] width 253 height 14
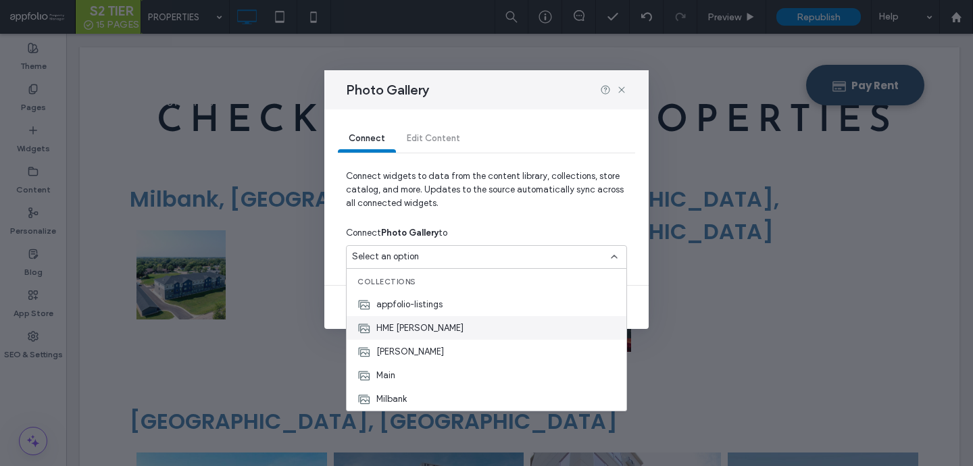
scroll to position [24, 0]
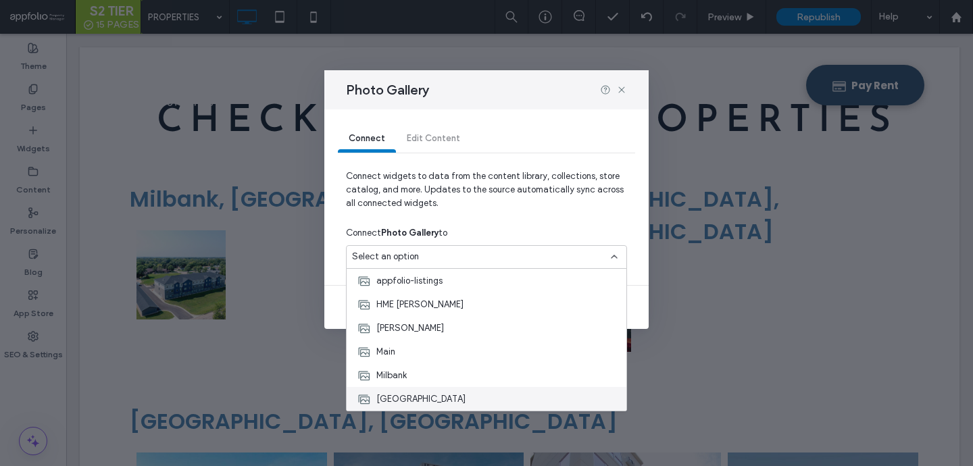
click at [406, 393] on span "[GEOGRAPHIC_DATA]" at bounding box center [420, 399] width 89 height 14
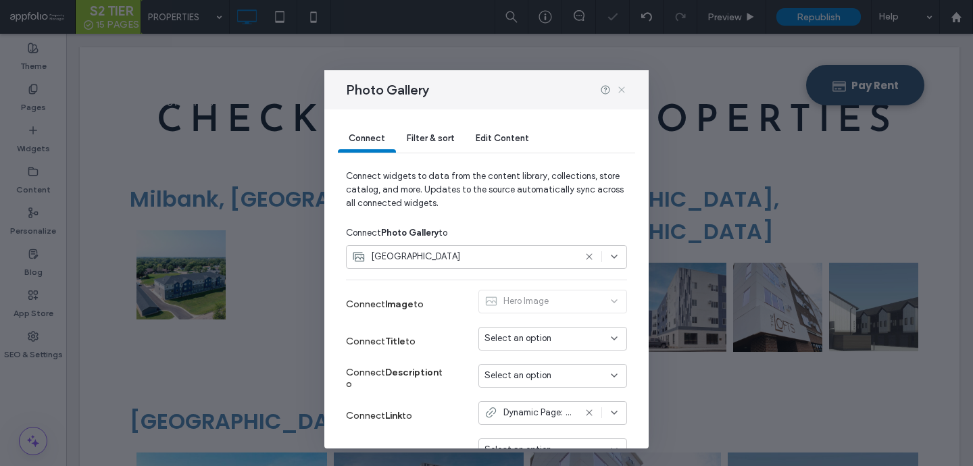
click at [617, 85] on icon at bounding box center [621, 89] width 11 height 11
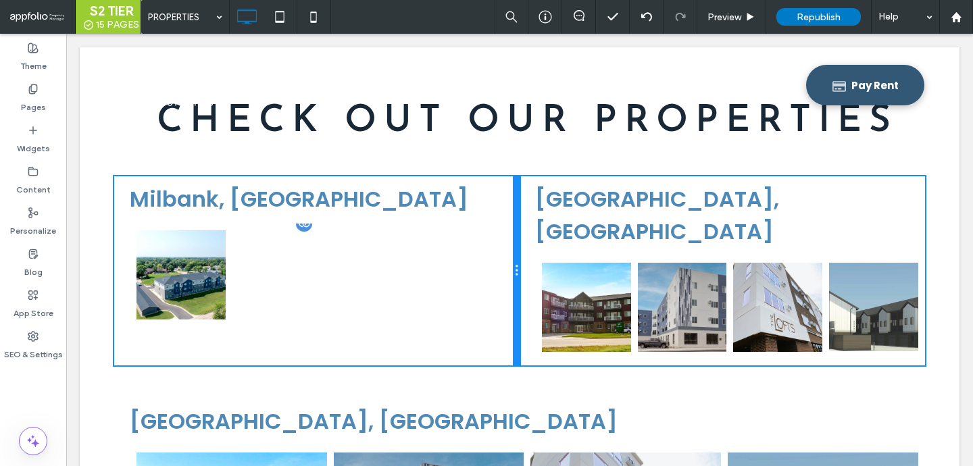
drag, startPoint x: 516, startPoint y: 297, endPoint x: 504, endPoint y: 281, distance: 20.3
click at [504, 281] on div "Milbank, [GEOGRAPHIC_DATA] [GEOGRAPHIC_DATA] Button Click To Paste" at bounding box center [316, 270] width 405 height 189
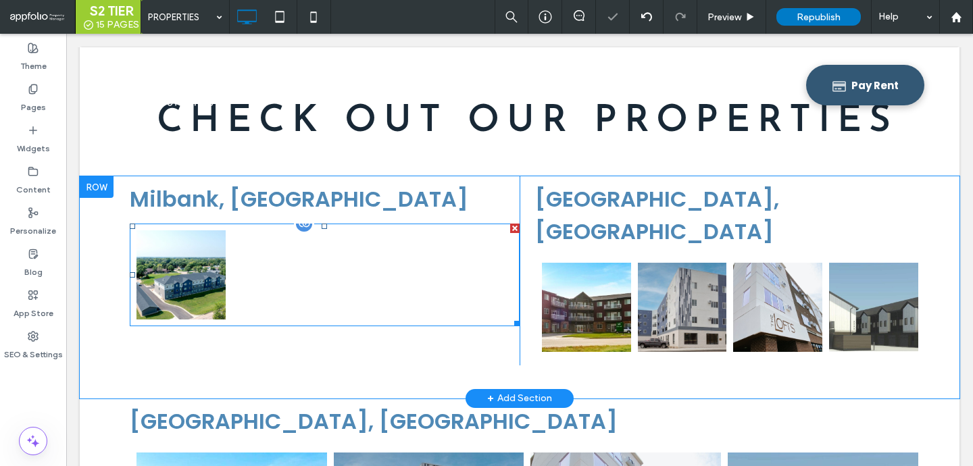
click at [264, 276] on div at bounding box center [277, 275] width 96 height 96
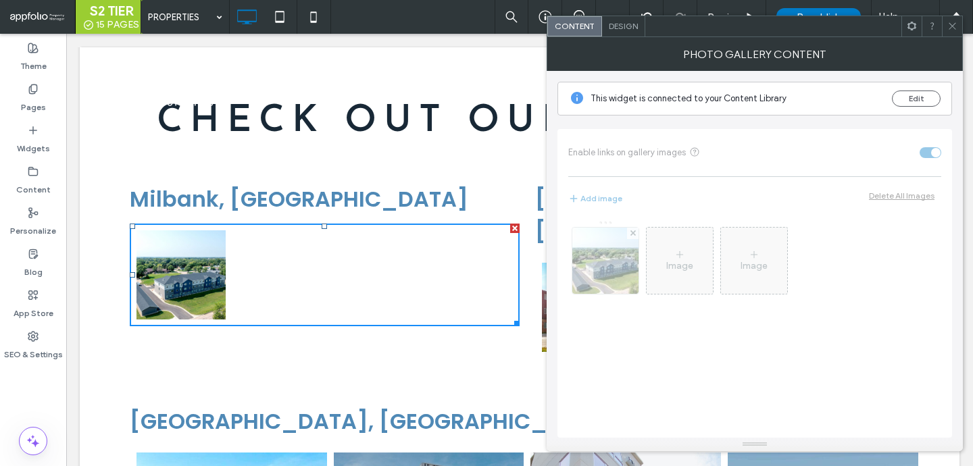
click at [955, 28] on icon at bounding box center [952, 26] width 10 height 10
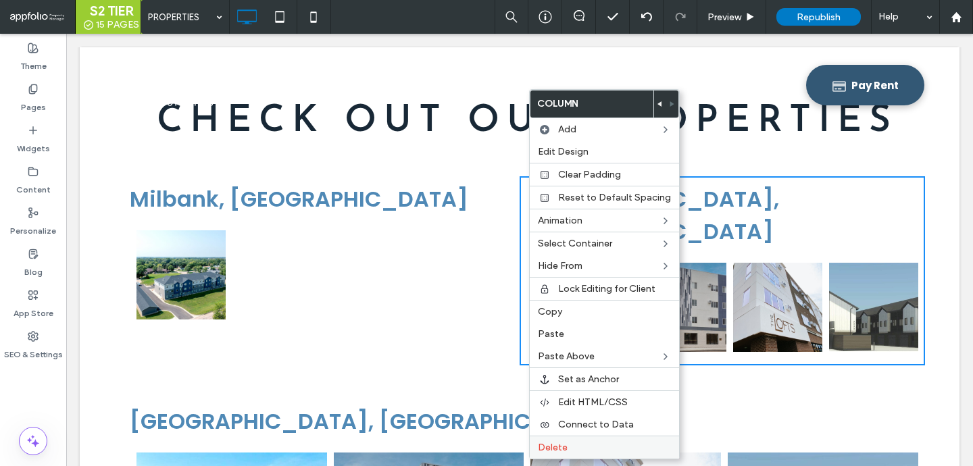
click at [550, 448] on span "Delete" at bounding box center [553, 447] width 30 height 11
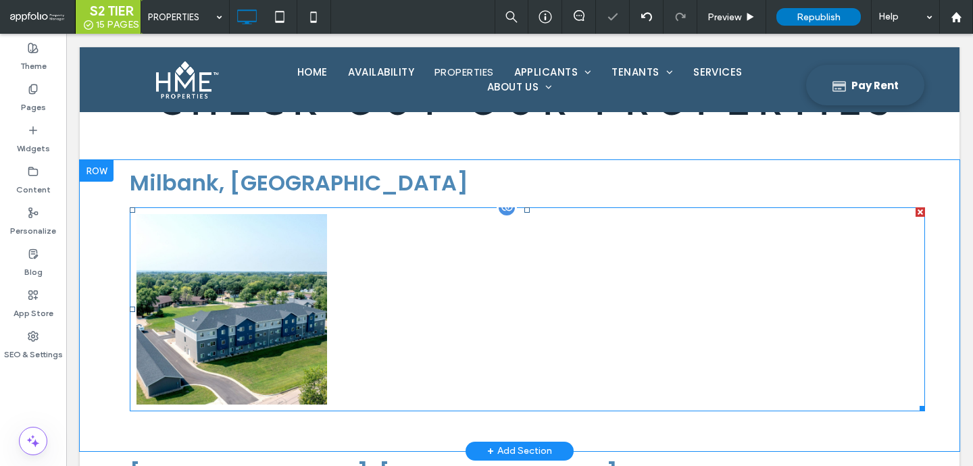
scroll to position [116, 0]
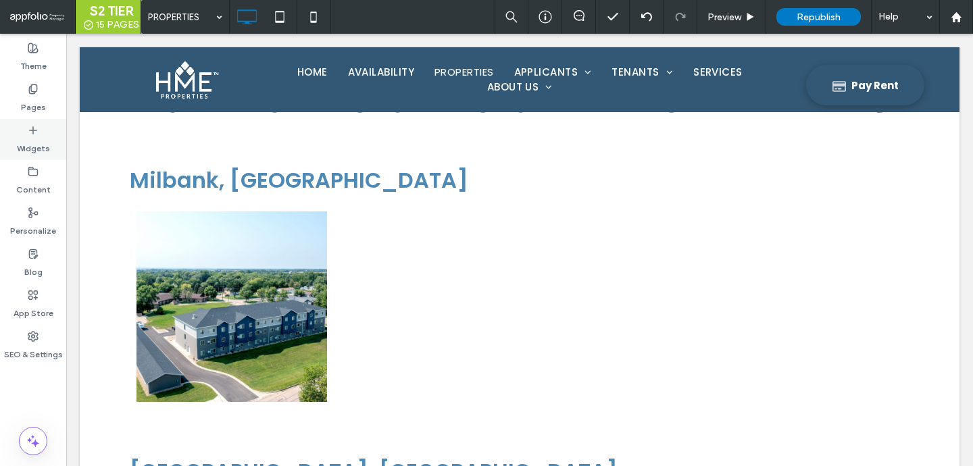
click at [36, 142] on label "Widgets" at bounding box center [33, 145] width 33 height 19
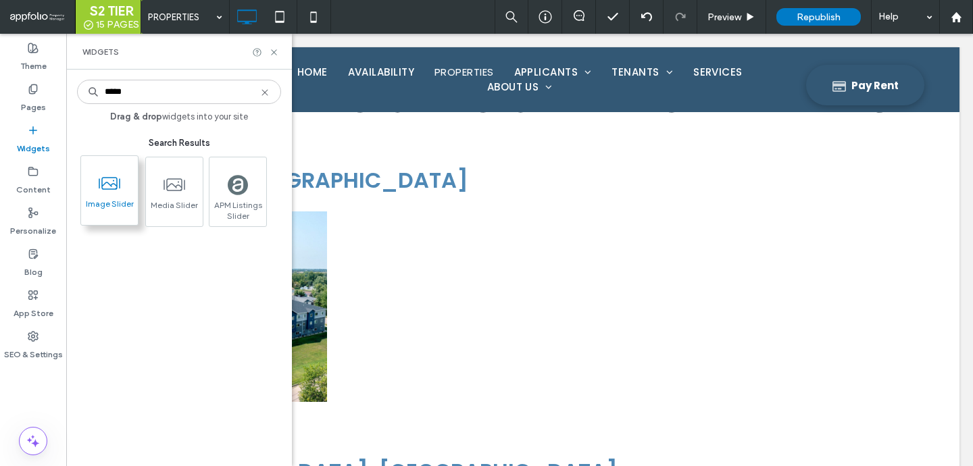
type input "*****"
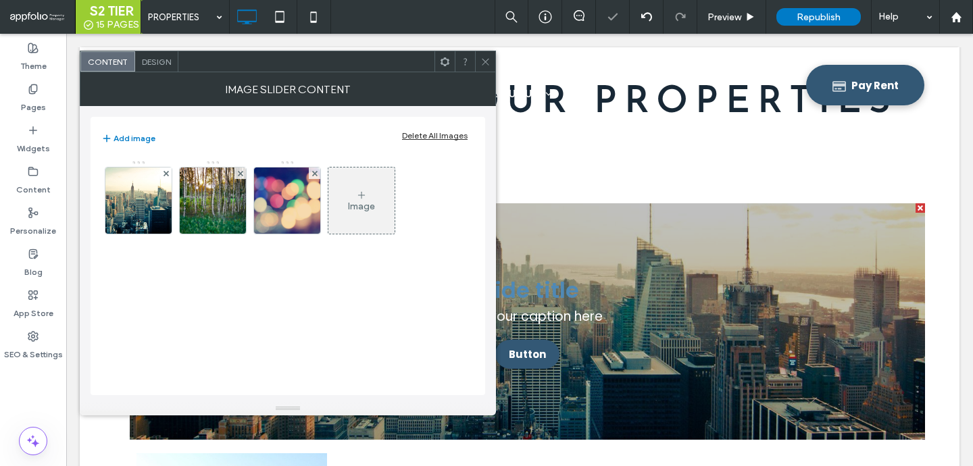
click at [481, 59] on icon at bounding box center [485, 62] width 10 height 10
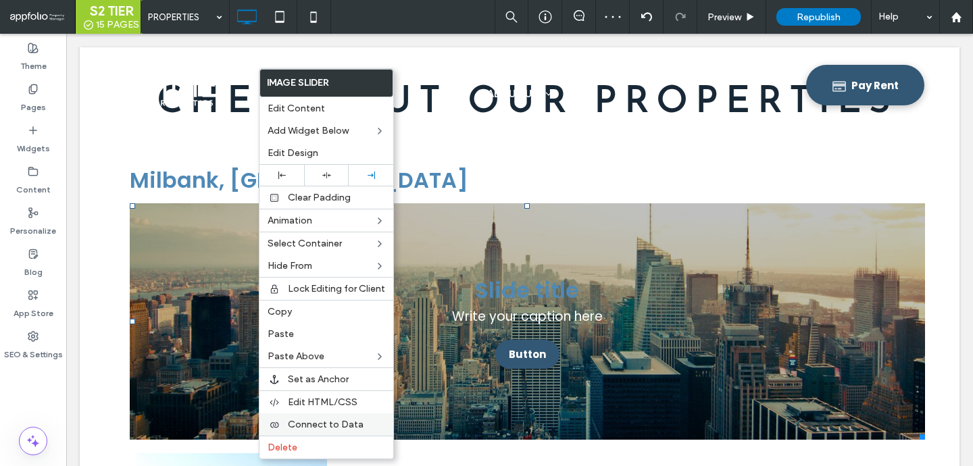
click at [311, 414] on div "Connect to Data" at bounding box center [326, 424] width 134 height 22
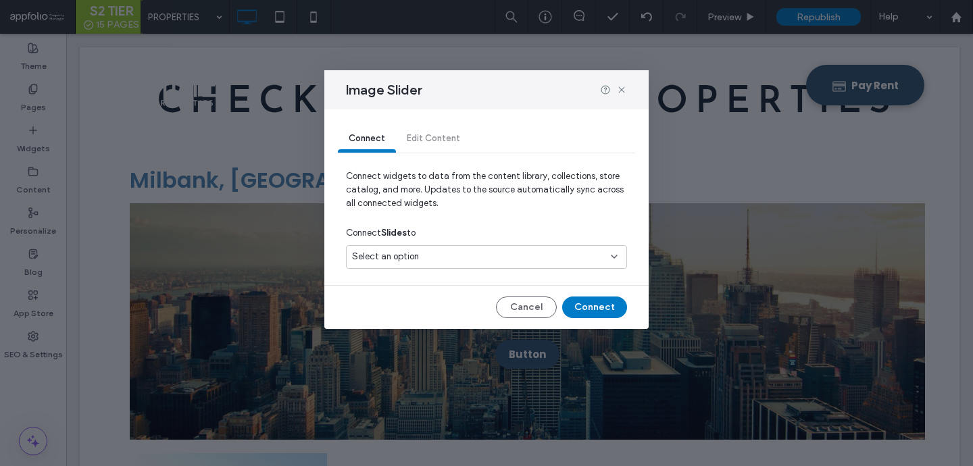
click at [424, 251] on div "Select an option" at bounding box center [478, 257] width 253 height 14
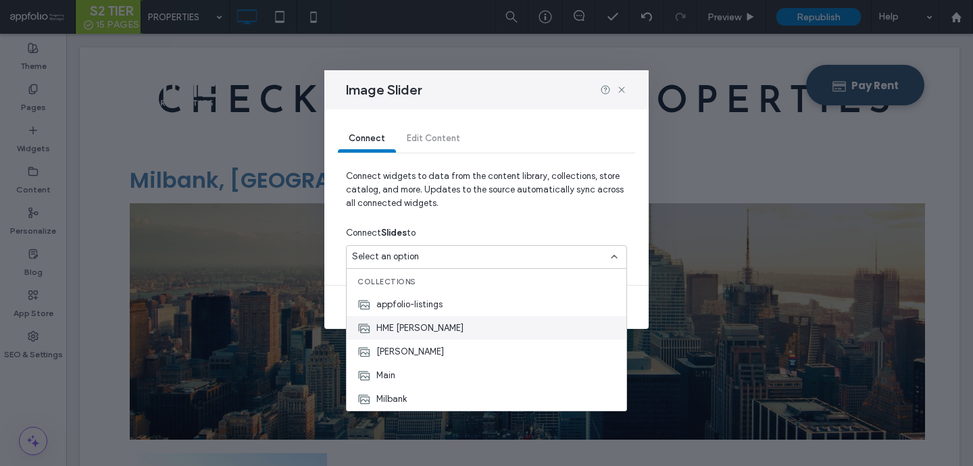
scroll to position [24, 0]
click at [428, 320] on div "[PERSON_NAME]" at bounding box center [487, 328] width 280 height 24
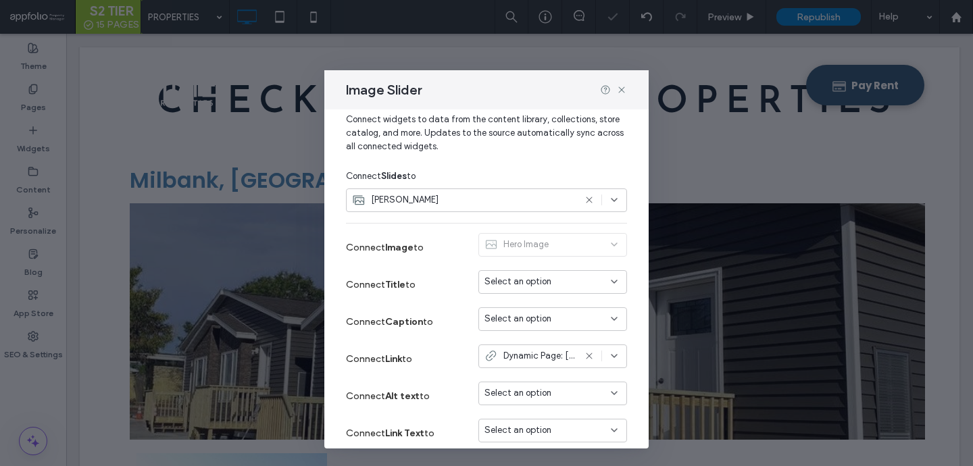
scroll to position [72, 0]
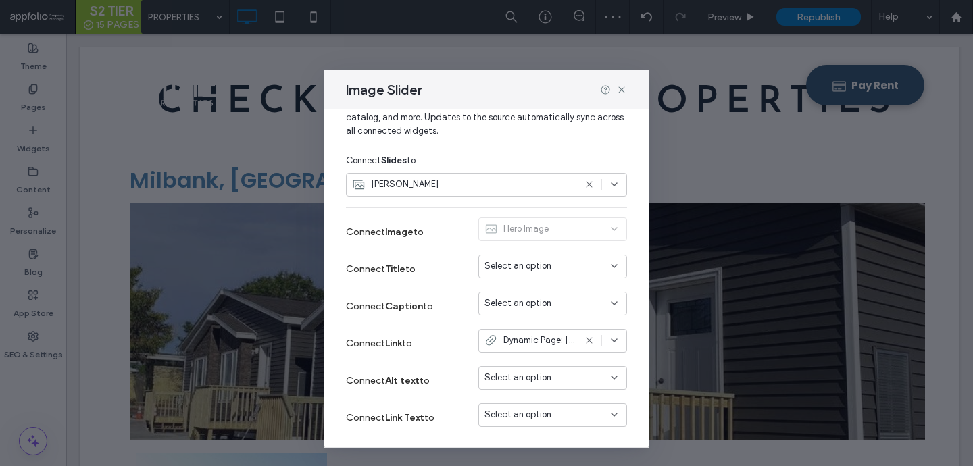
click at [541, 226] on div "Hero Image" at bounding box center [552, 232] width 149 height 29
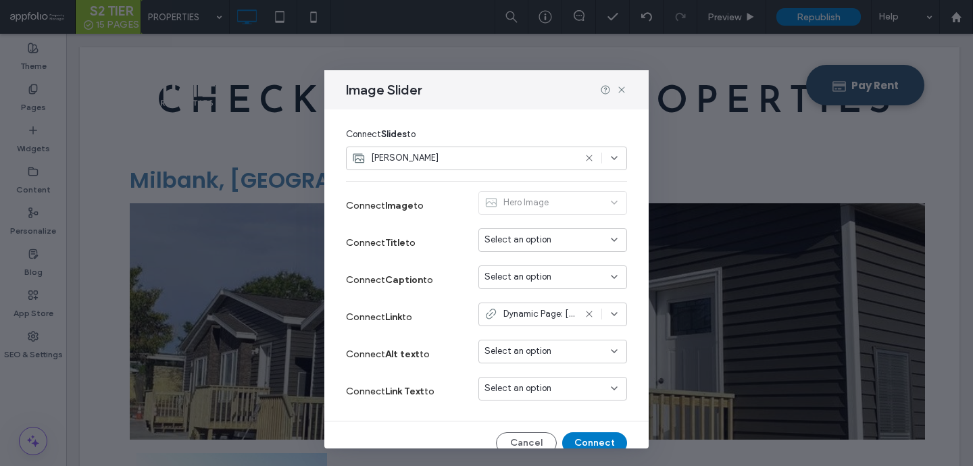
scroll to position [115, 0]
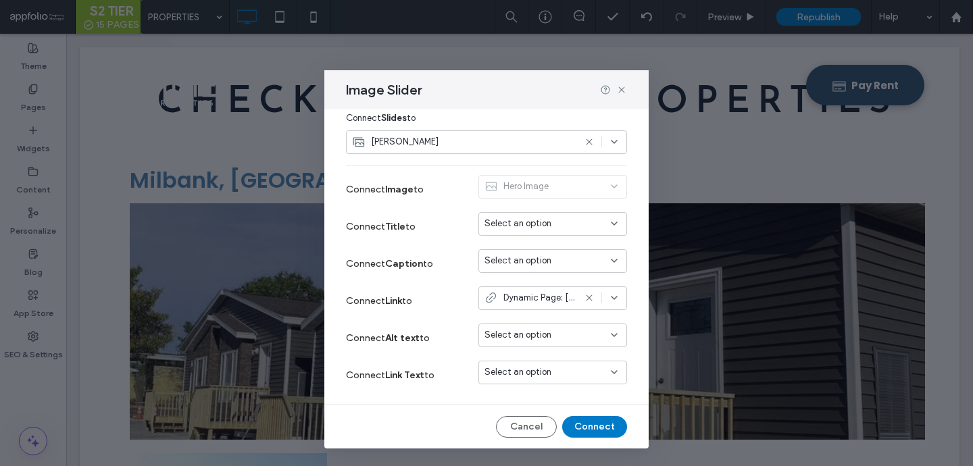
click at [546, 220] on span "Select an option" at bounding box center [517, 224] width 67 height 14
click at [411, 270] on label "Connect Caption to" at bounding box center [396, 263] width 101 height 25
click at [546, 137] on div "[PERSON_NAME]" at bounding box center [463, 142] width 222 height 14
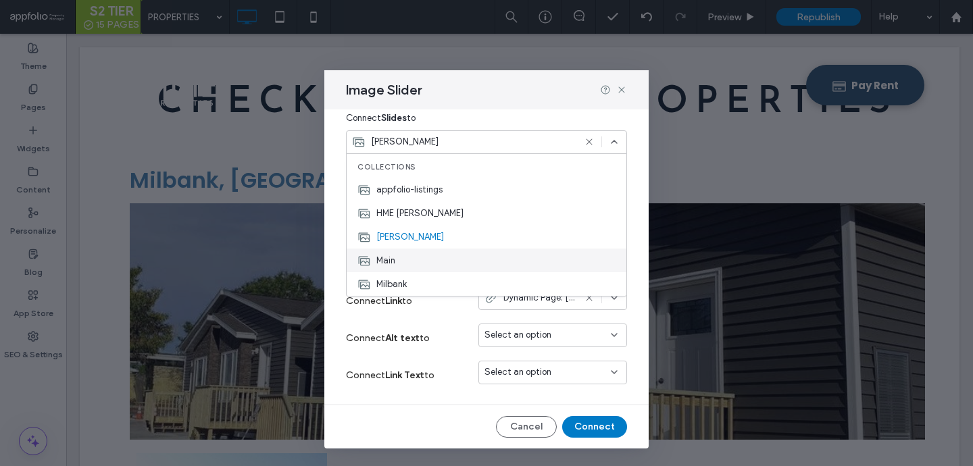
click at [402, 262] on div "Main" at bounding box center [487, 261] width 280 height 24
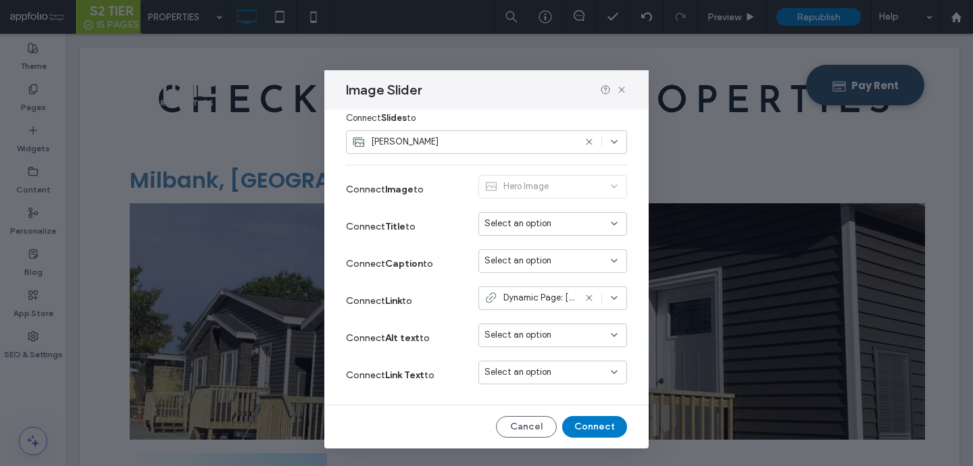
click at [492, 137] on div "[PERSON_NAME]" at bounding box center [463, 142] width 222 height 14
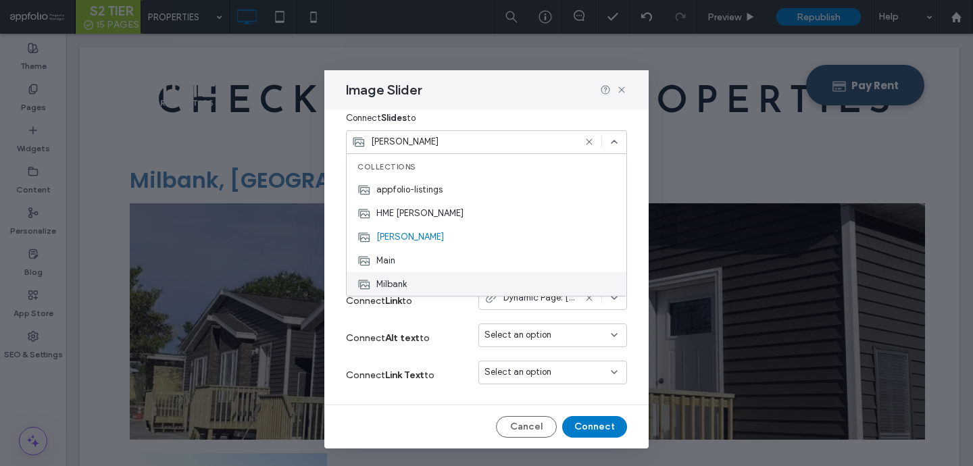
click at [392, 279] on span "Milbank" at bounding box center [391, 285] width 30 height 14
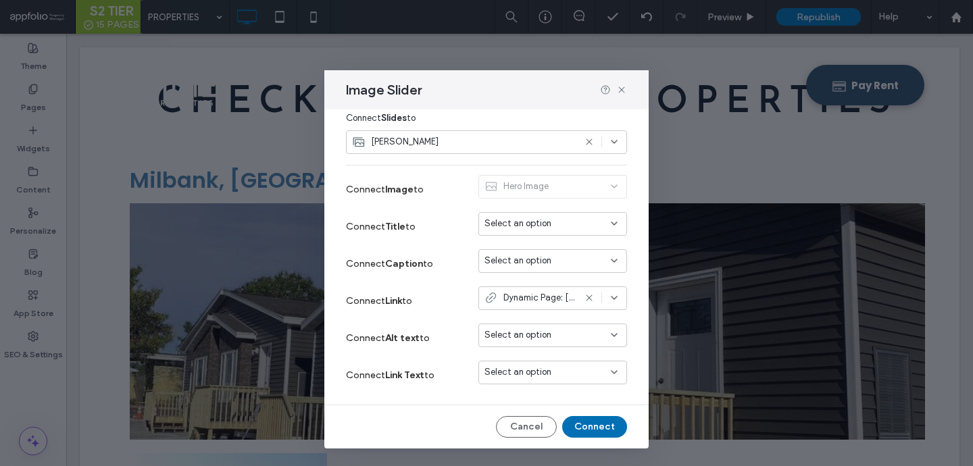
click at [596, 434] on button "Connect" at bounding box center [594, 427] width 65 height 22
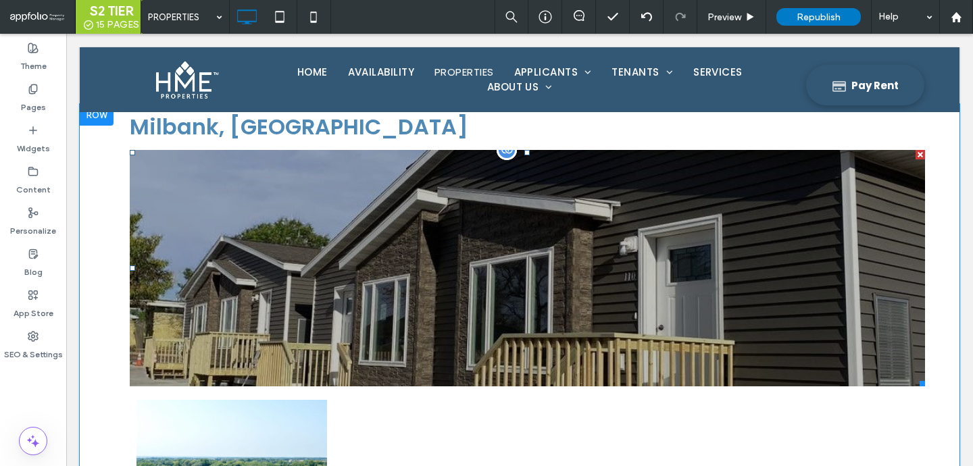
scroll to position [170, 0]
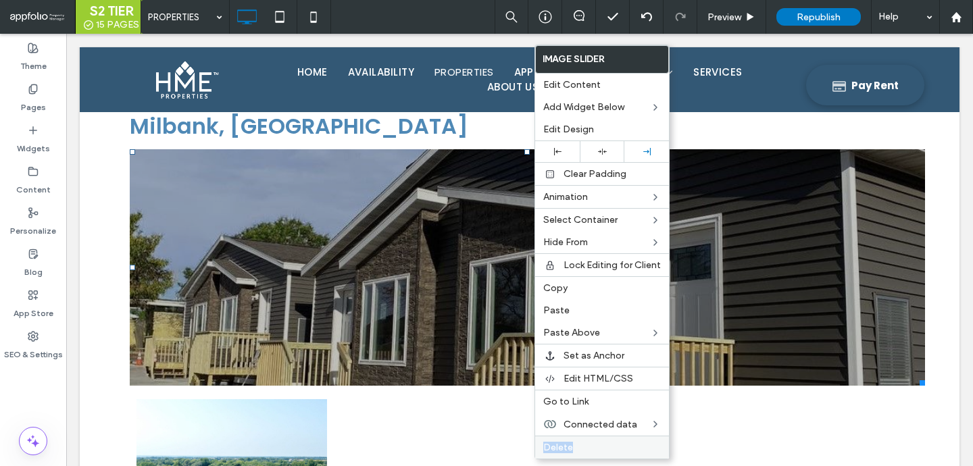
click at [573, 445] on div "Delete" at bounding box center [602, 447] width 134 height 23
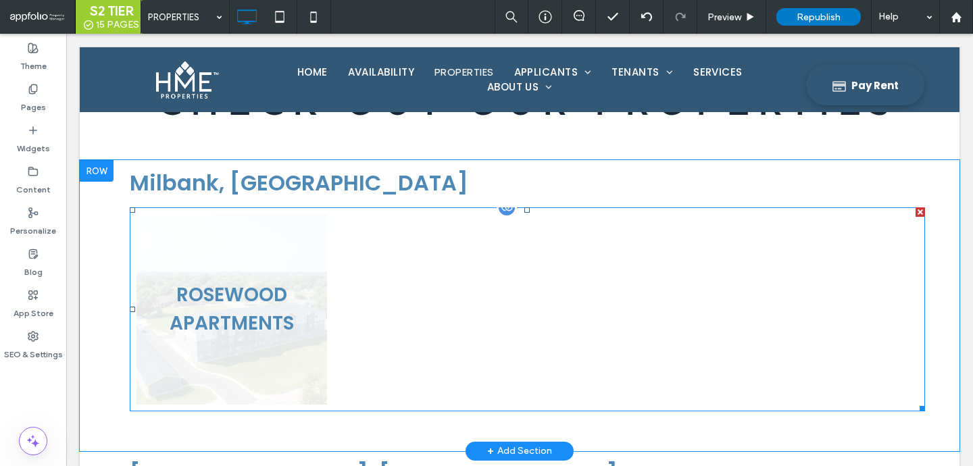
scroll to position [110, 0]
